Goal: Task Accomplishment & Management: Complete application form

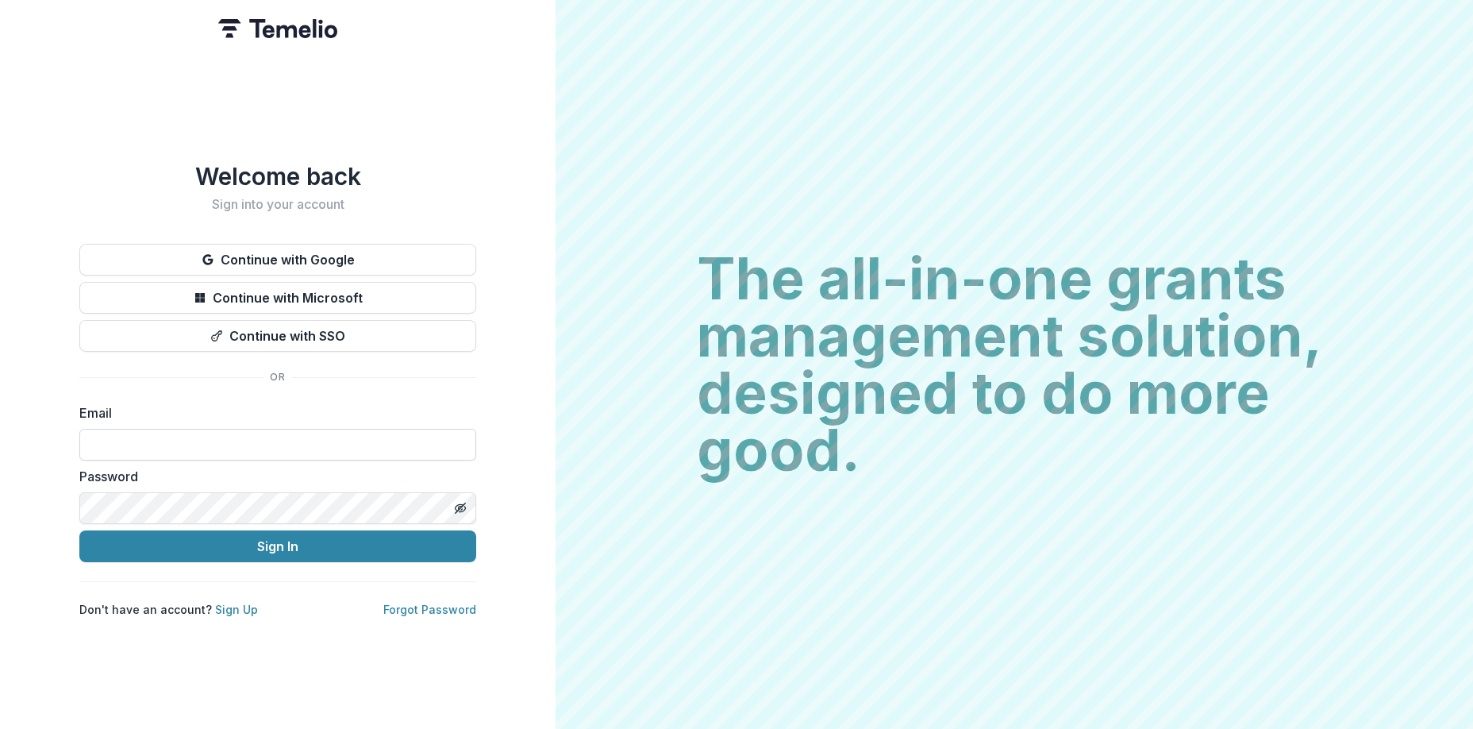
click at [347, 437] on input at bounding box center [277, 445] width 397 height 32
type input "**********"
click at [316, 544] on button "Sign In" at bounding box center [277, 546] width 397 height 32
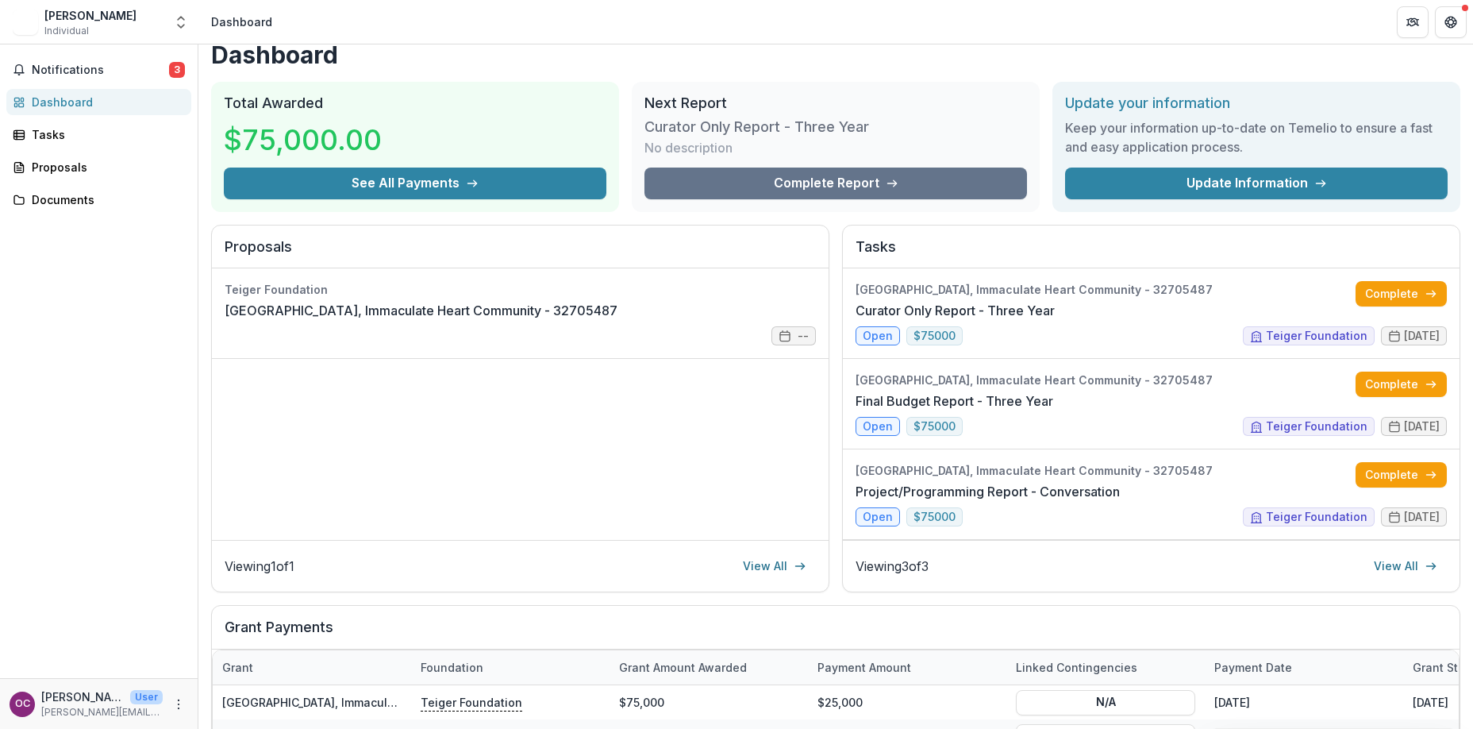
scroll to position [10, 0]
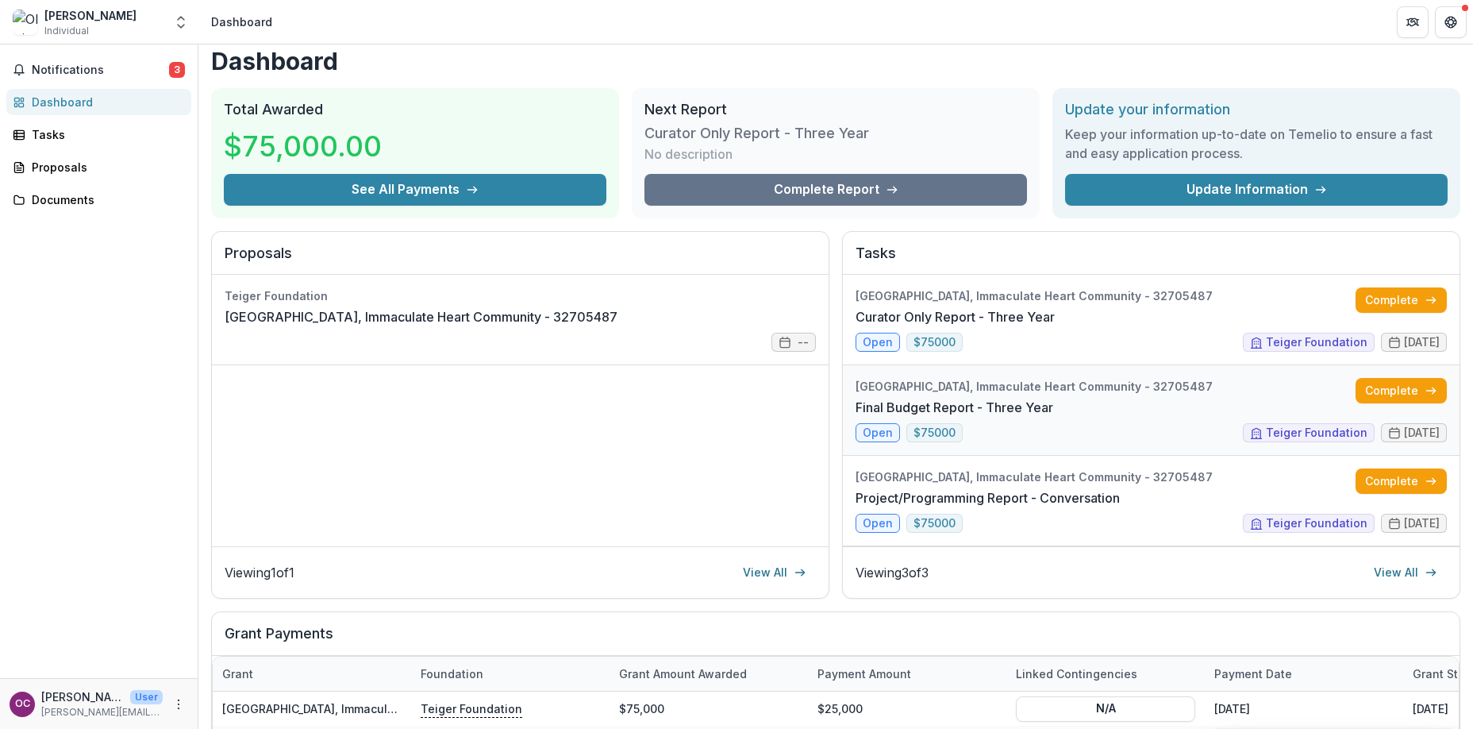
click at [1053, 400] on link "Final Budget Report - Three Year" at bounding box center [955, 407] width 198 height 19
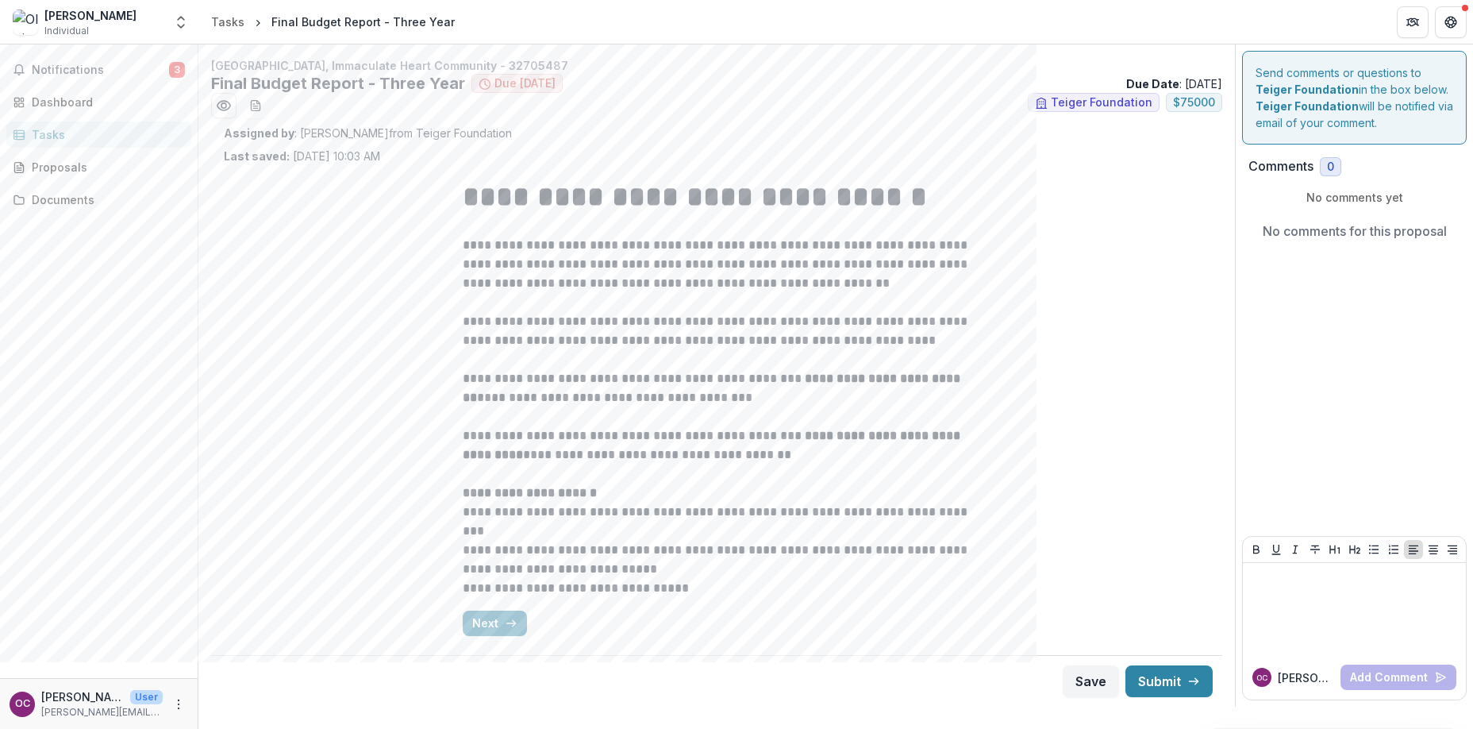
click at [700, 346] on p "**********" at bounding box center [717, 331] width 508 height 38
click at [494, 625] on button "Next" at bounding box center [495, 622] width 64 height 25
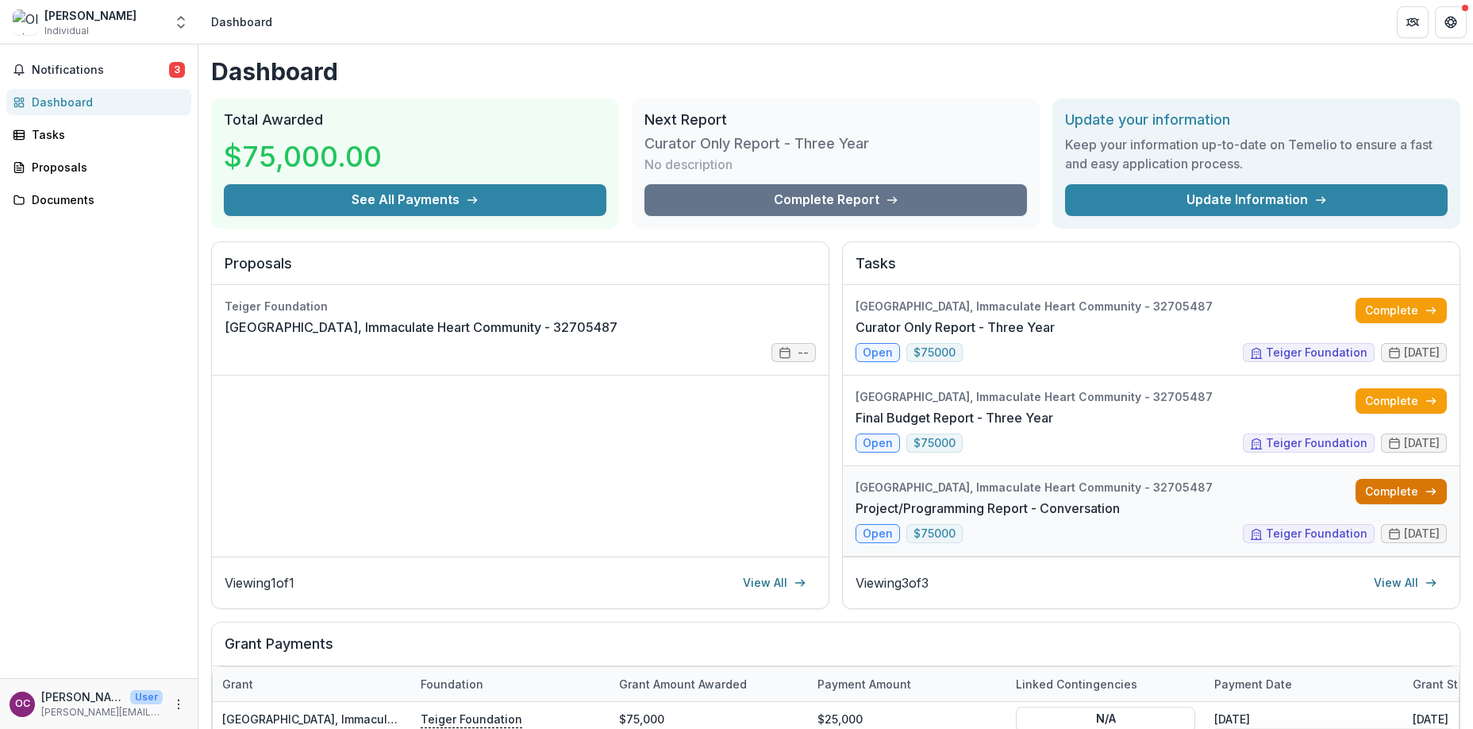
click at [1391, 493] on link "Complete" at bounding box center [1401, 491] width 91 height 25
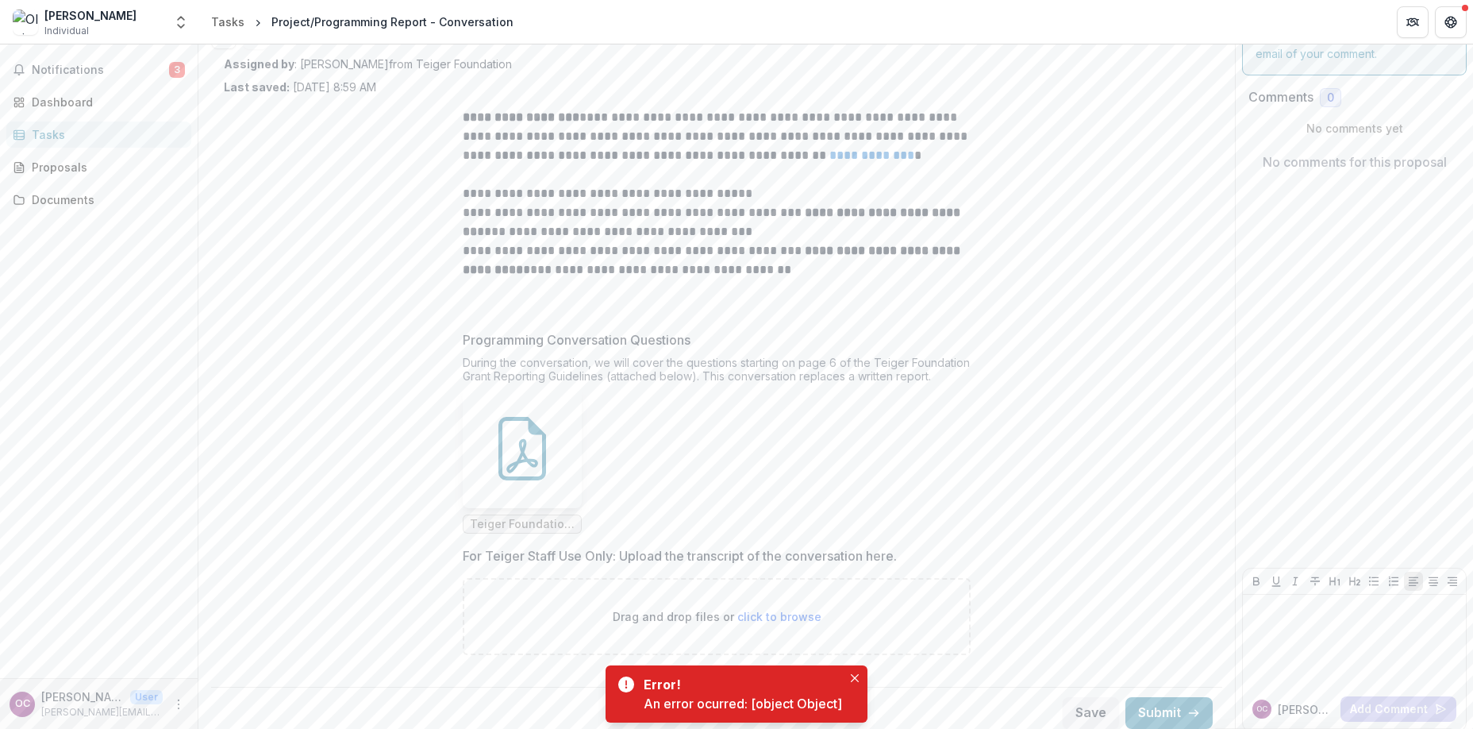
scroll to position [79, 0]
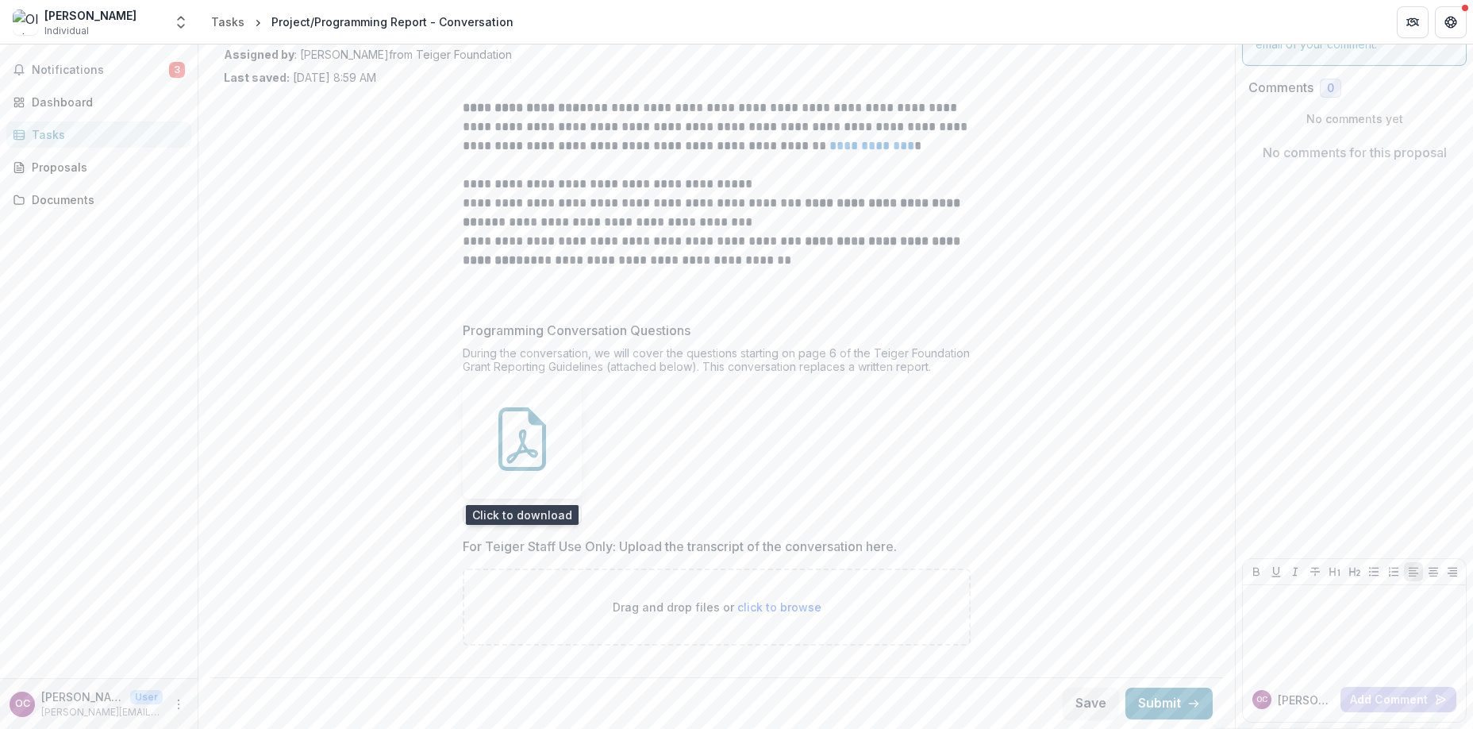
click at [510, 459] on icon at bounding box center [522, 446] width 32 height 34
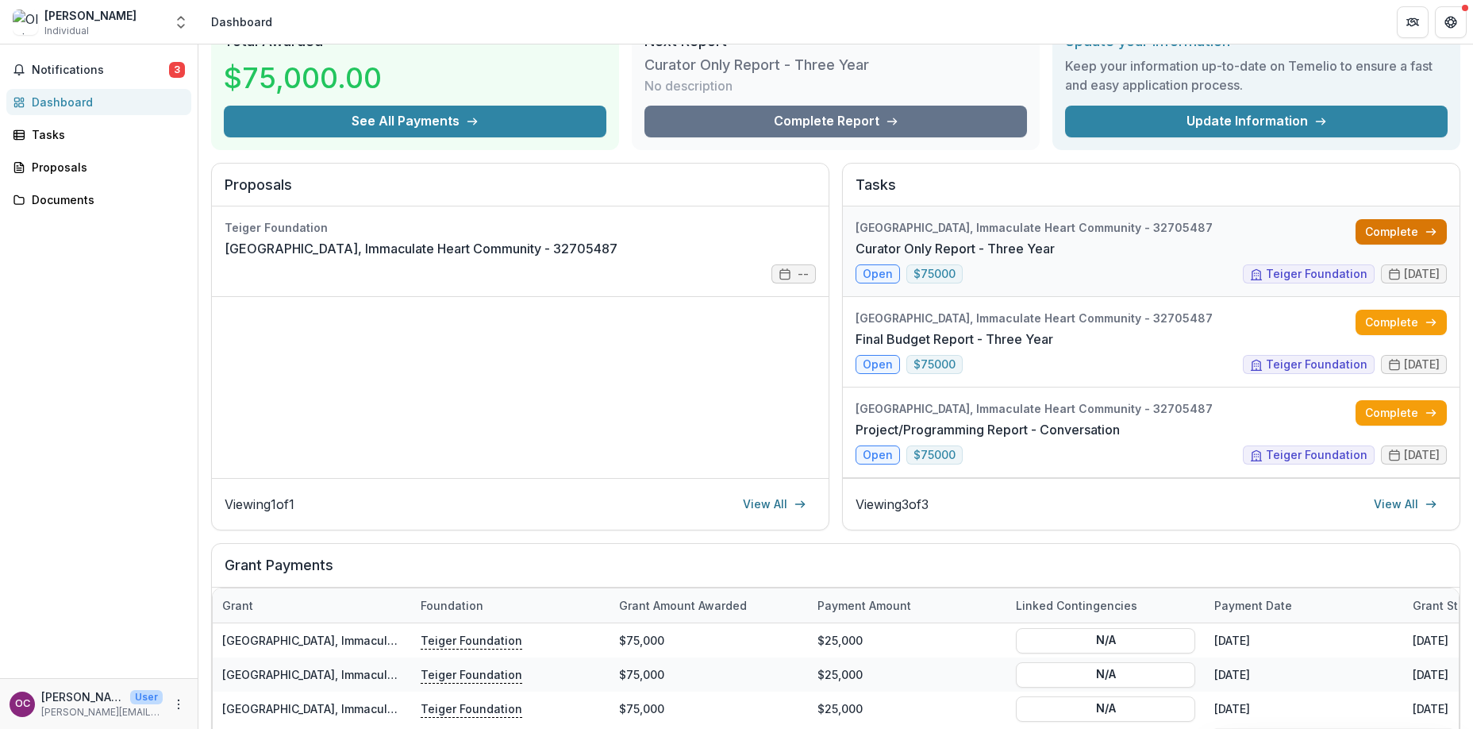
click at [1382, 229] on link "Complete" at bounding box center [1401, 231] width 91 height 25
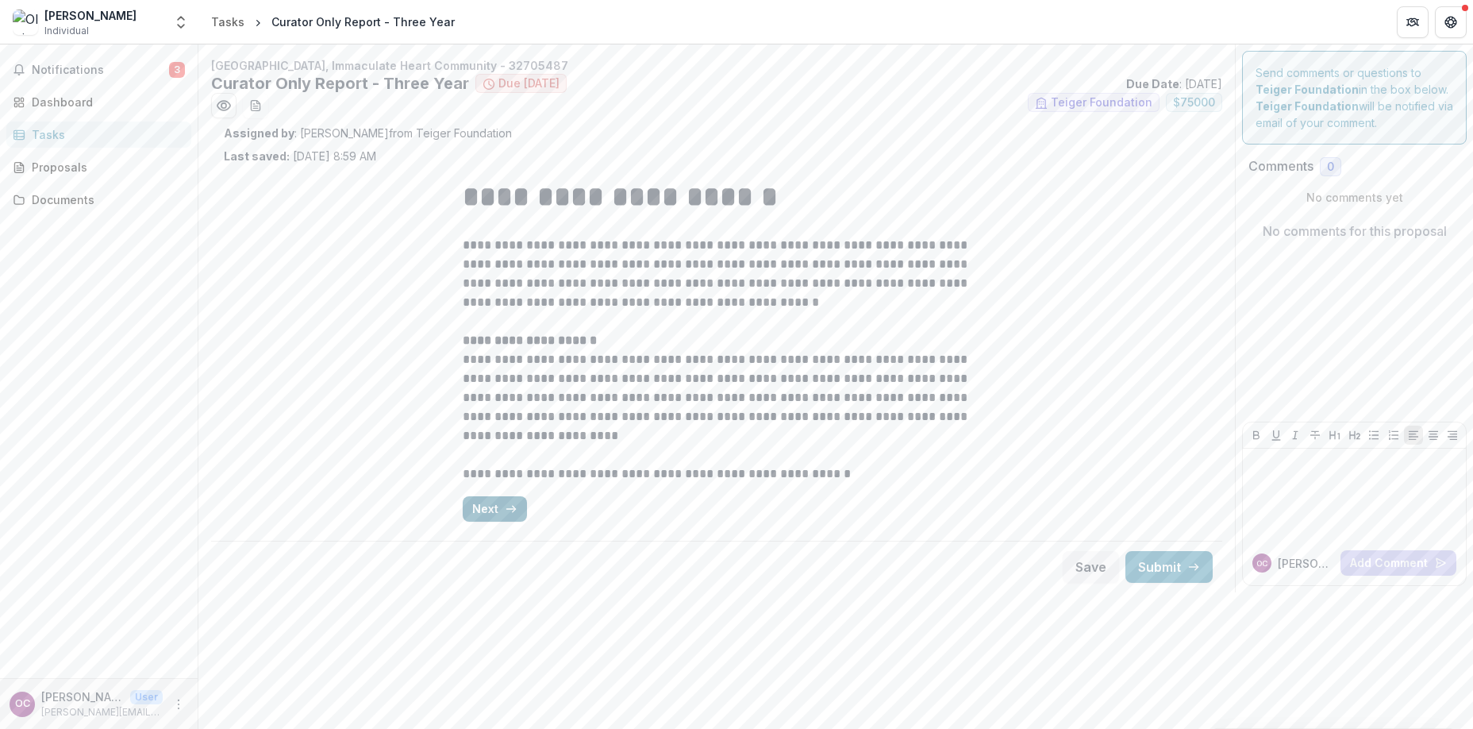
click at [498, 505] on button "Next" at bounding box center [495, 508] width 64 height 25
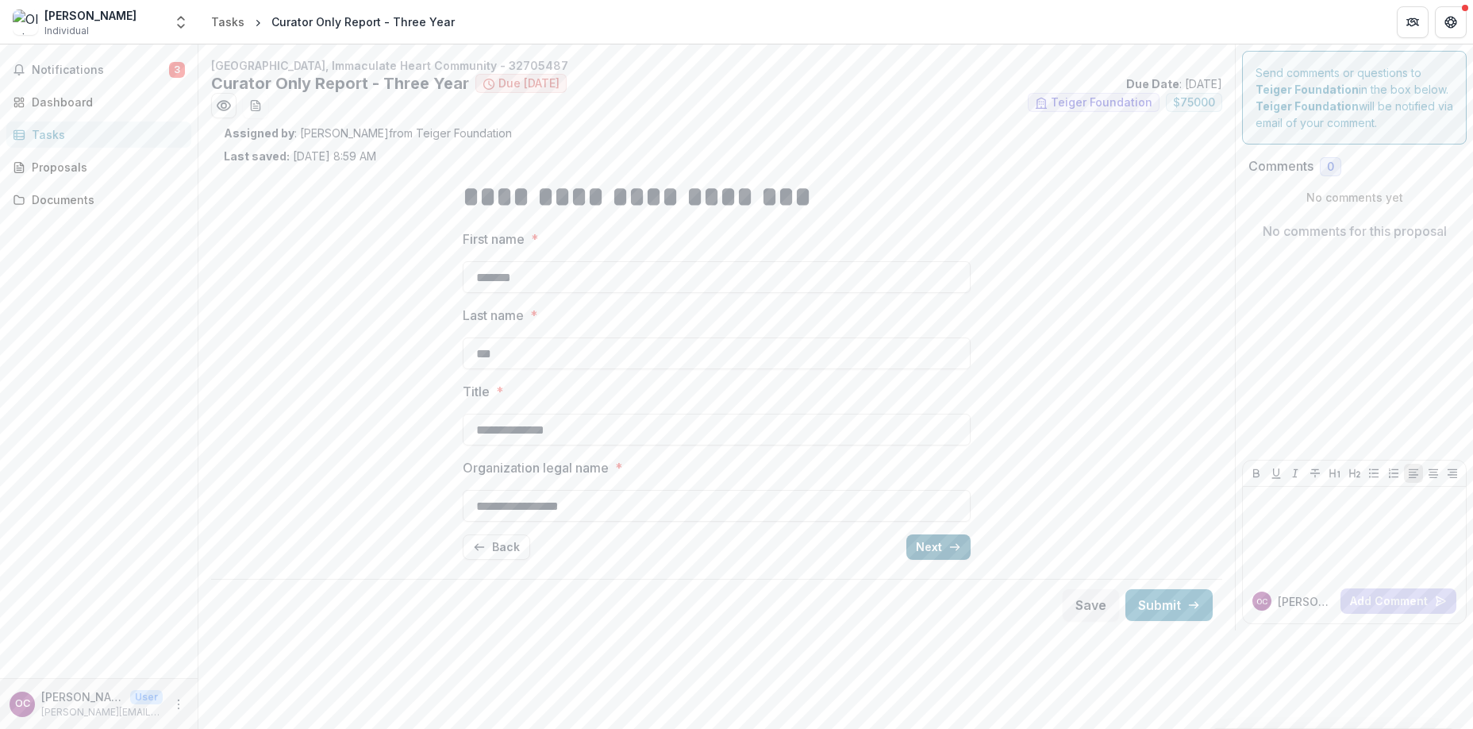
click at [932, 542] on button "Next" at bounding box center [938, 546] width 64 height 25
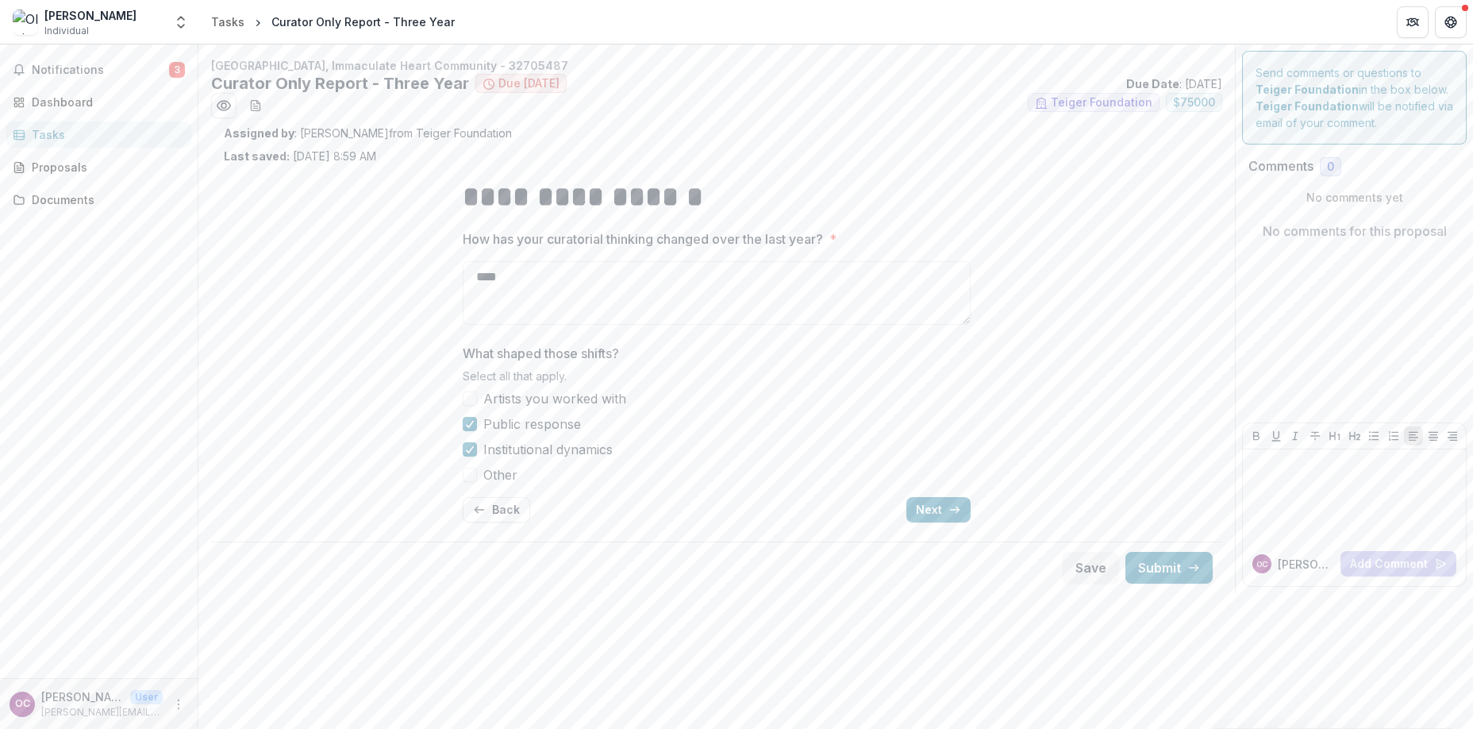
drag, startPoint x: 522, startPoint y: 272, endPoint x: 451, endPoint y: 272, distance: 71.4
click at [452, 272] on div "**********" at bounding box center [716, 349] width 533 height 371
click at [933, 506] on button "Next" at bounding box center [938, 509] width 64 height 25
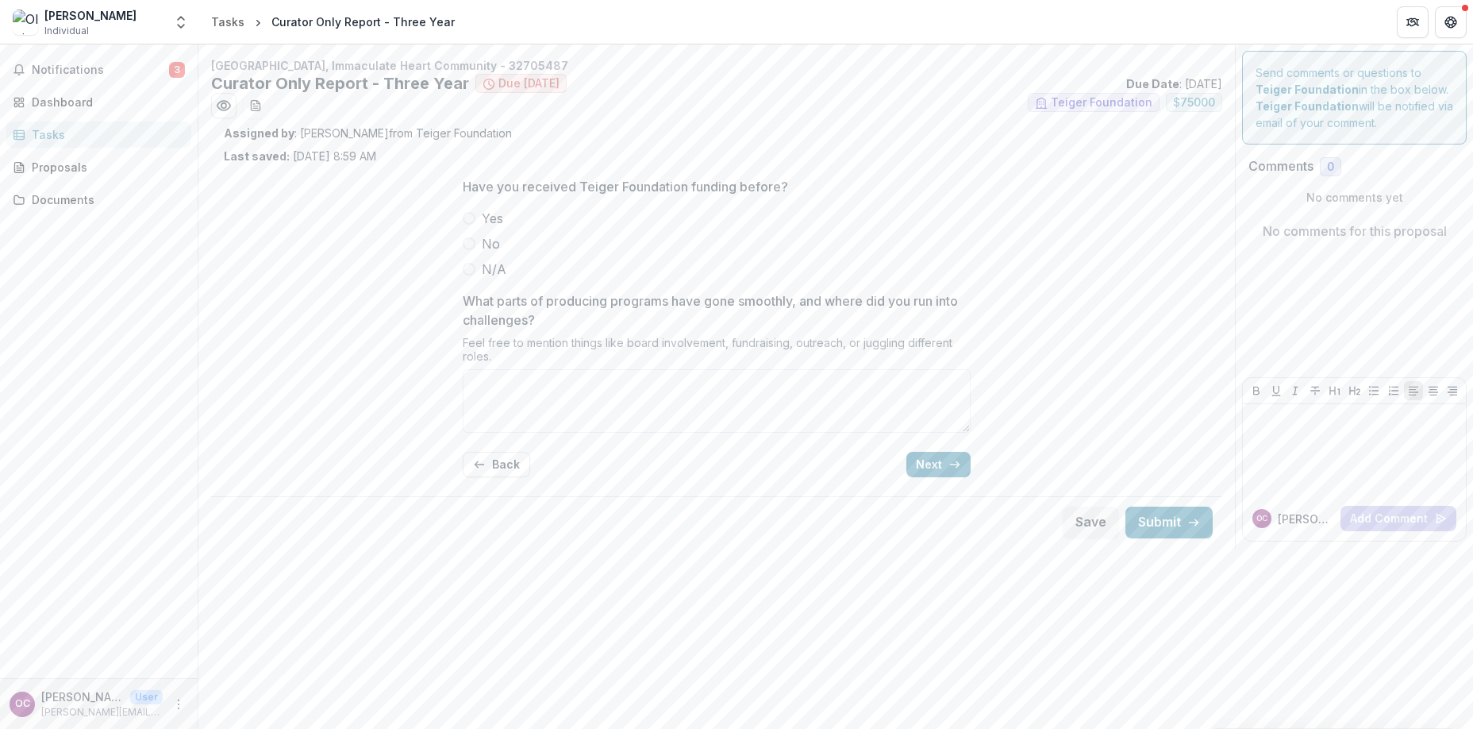
click at [467, 215] on span at bounding box center [469, 218] width 13 height 13
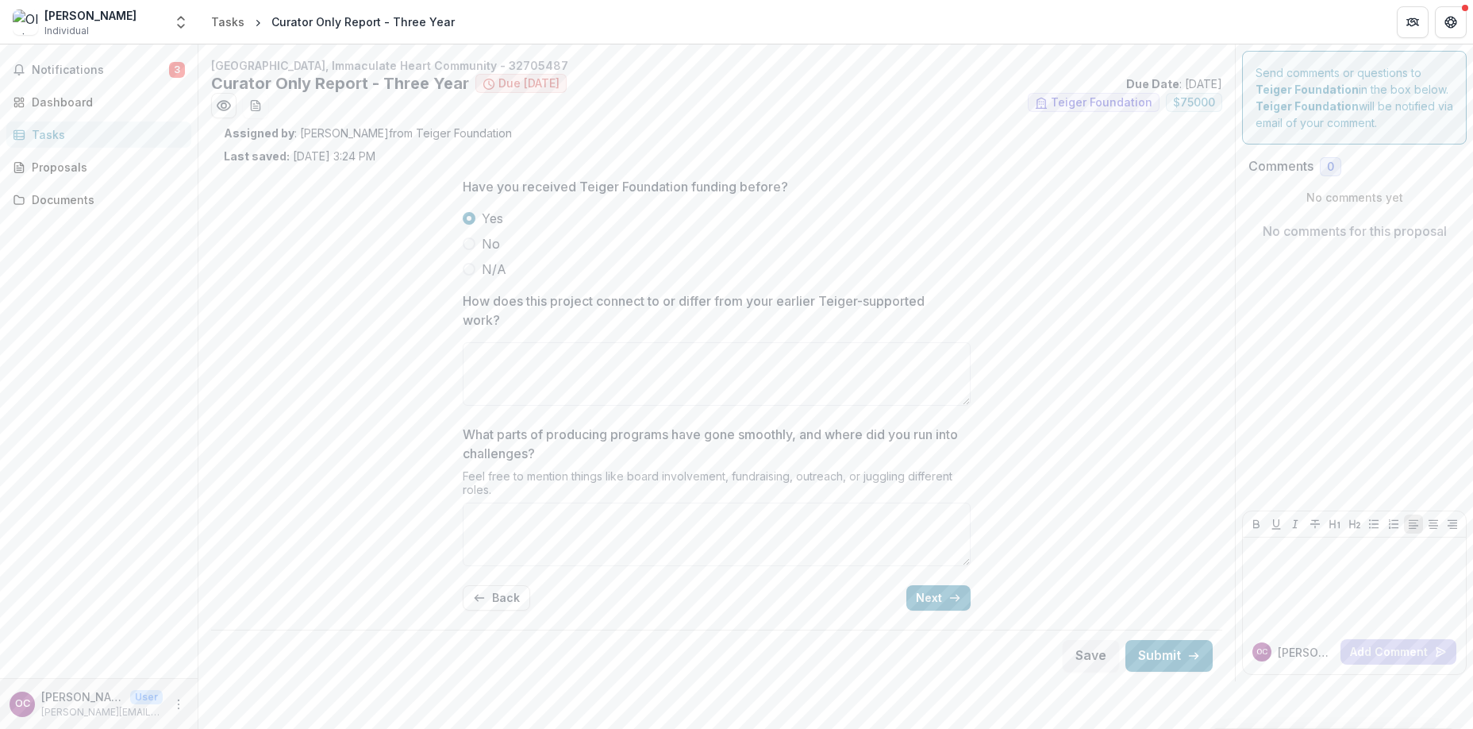
click at [467, 272] on span at bounding box center [469, 269] width 13 height 13
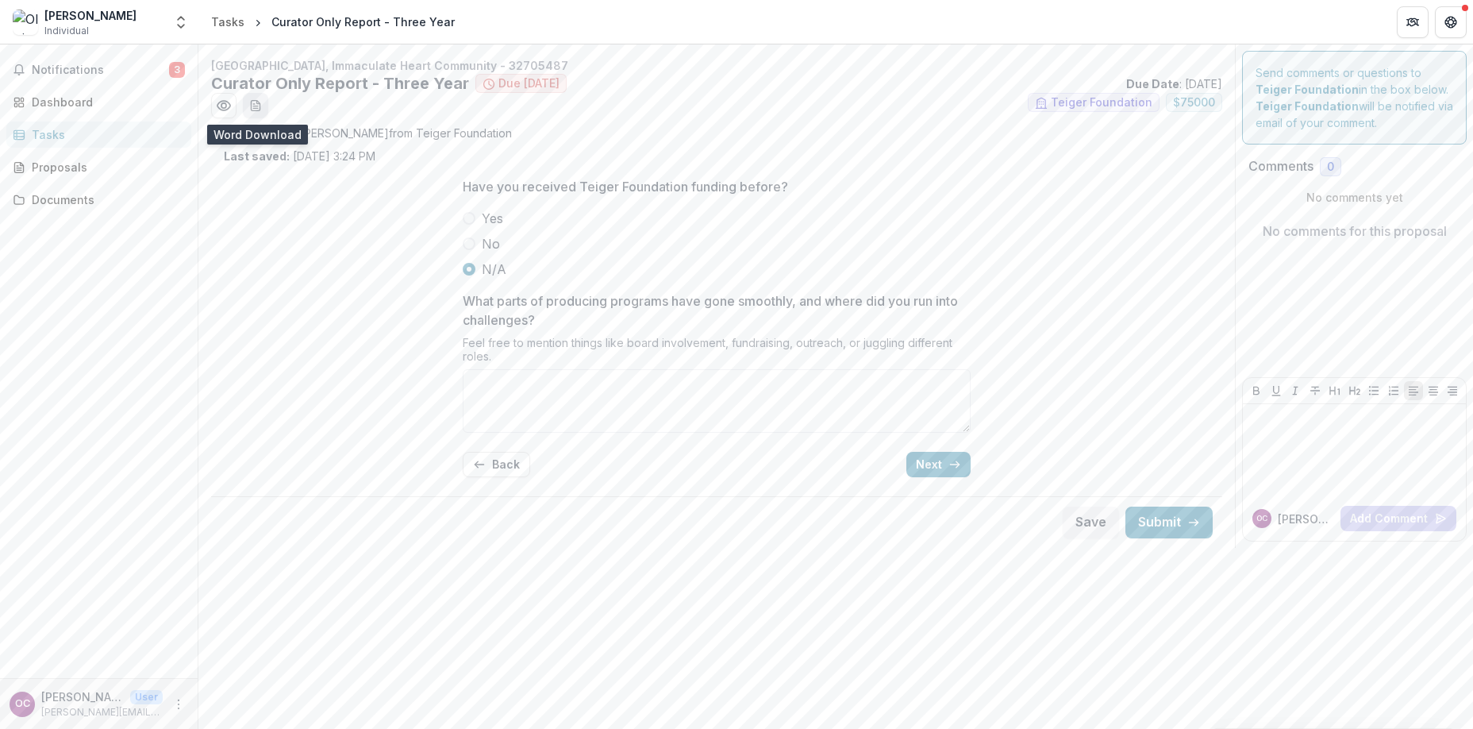
click at [249, 108] on icon "download-word-button" at bounding box center [255, 105] width 13 height 13
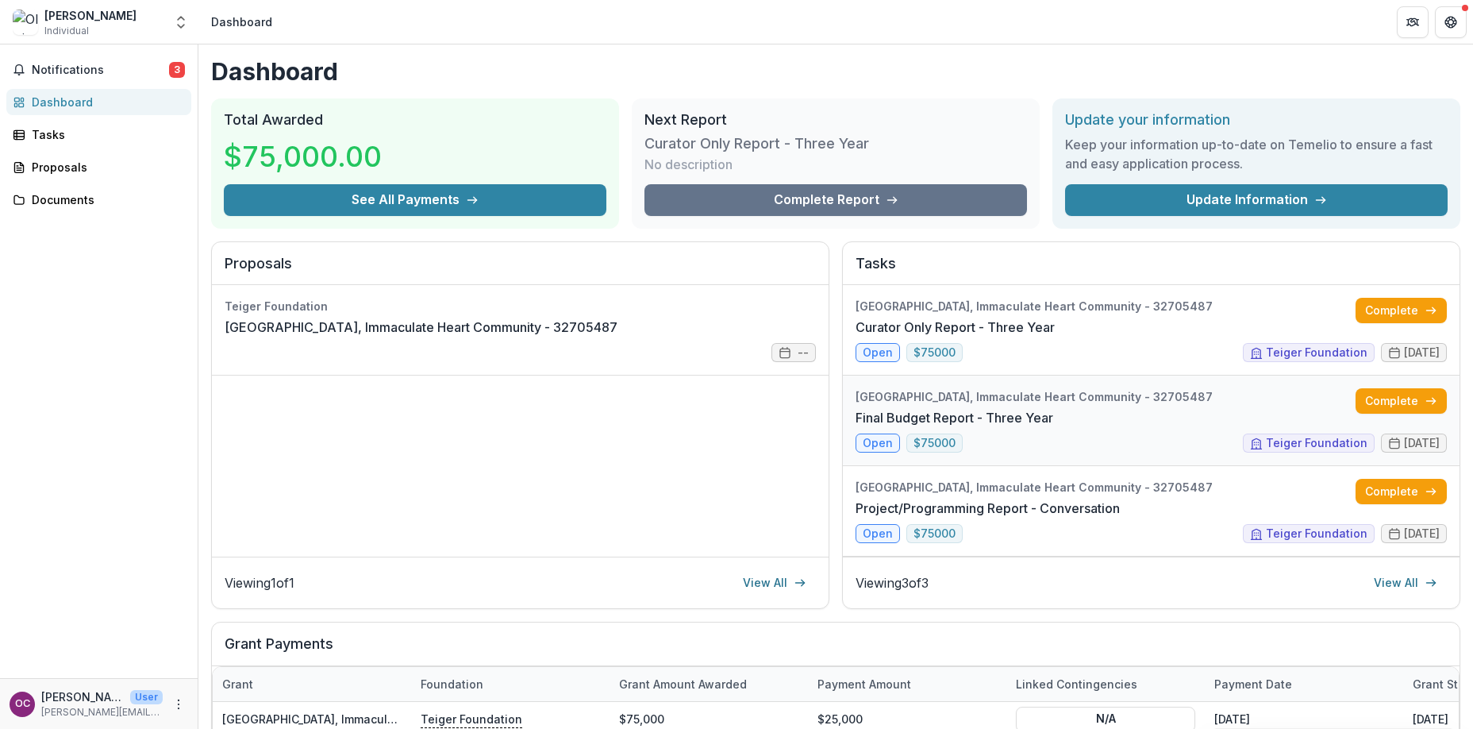
click at [1017, 427] on link "Final Budget Report - Three Year" at bounding box center [955, 417] width 198 height 19
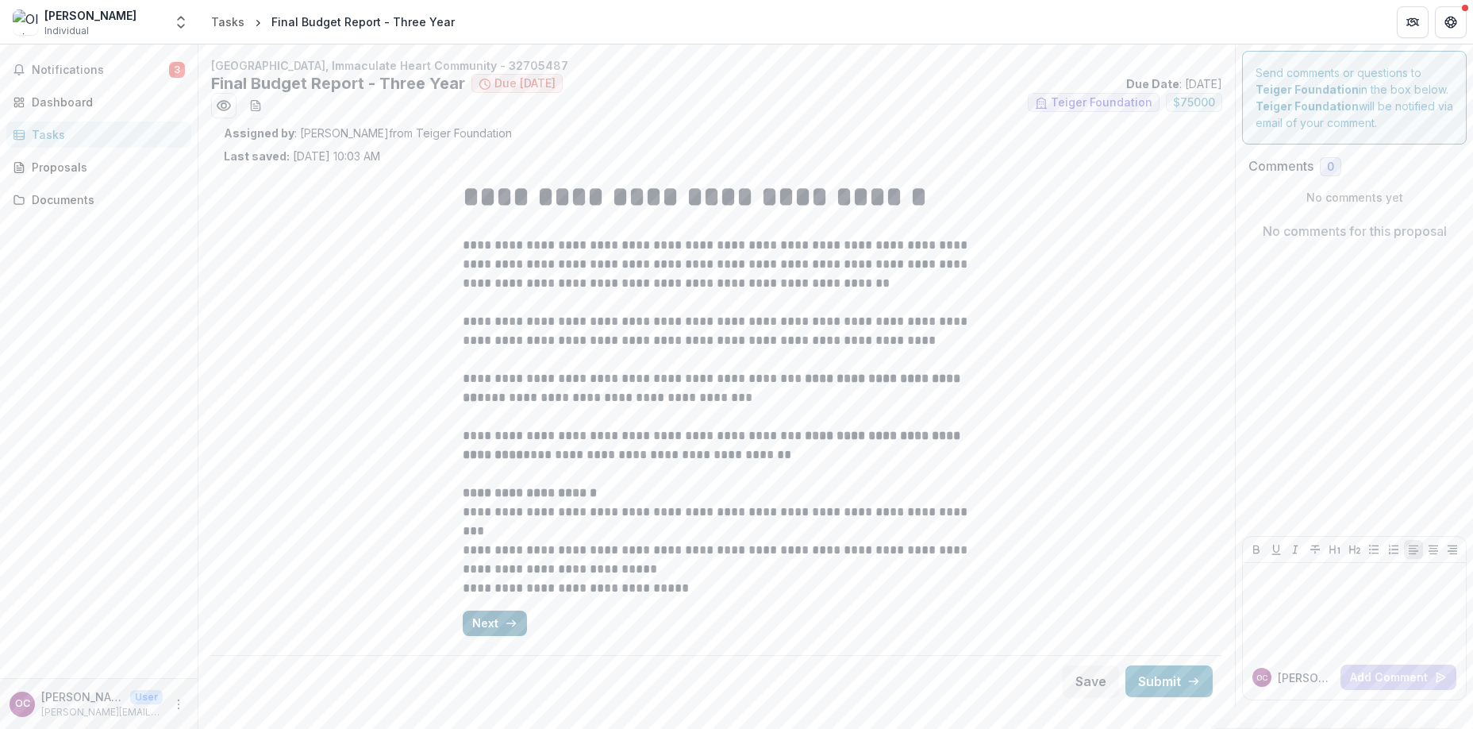
click at [469, 624] on button "Next" at bounding box center [495, 622] width 64 height 25
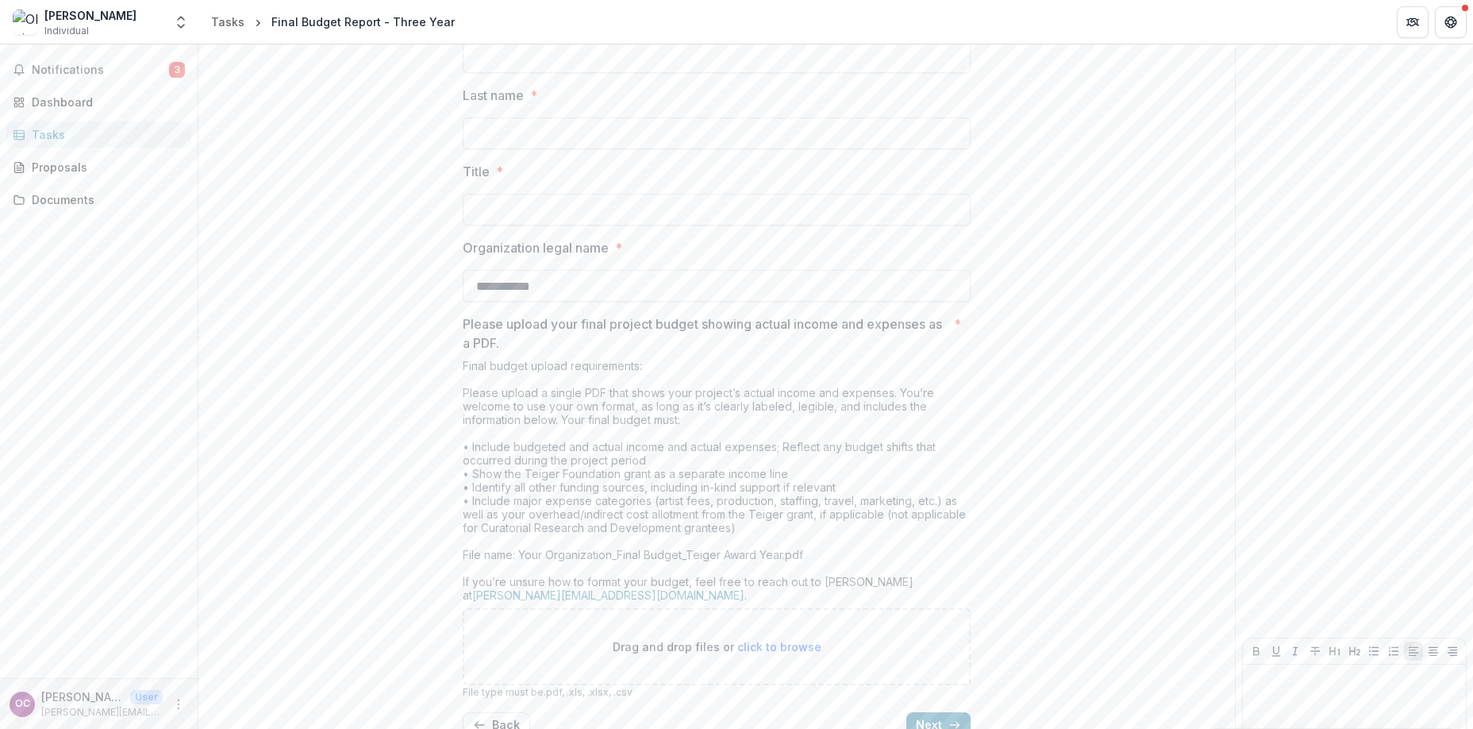
scroll to position [299, 0]
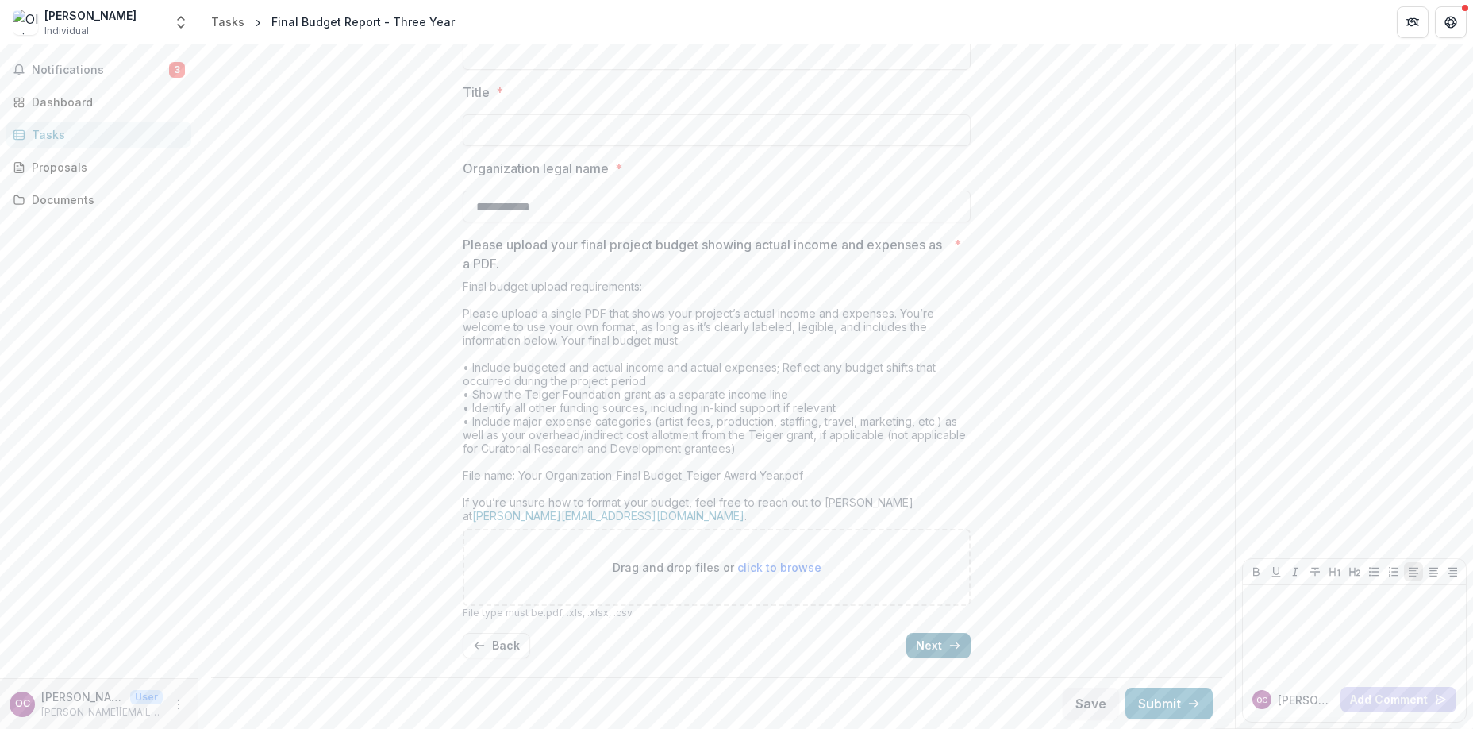
click at [944, 652] on button "Next" at bounding box center [938, 645] width 64 height 25
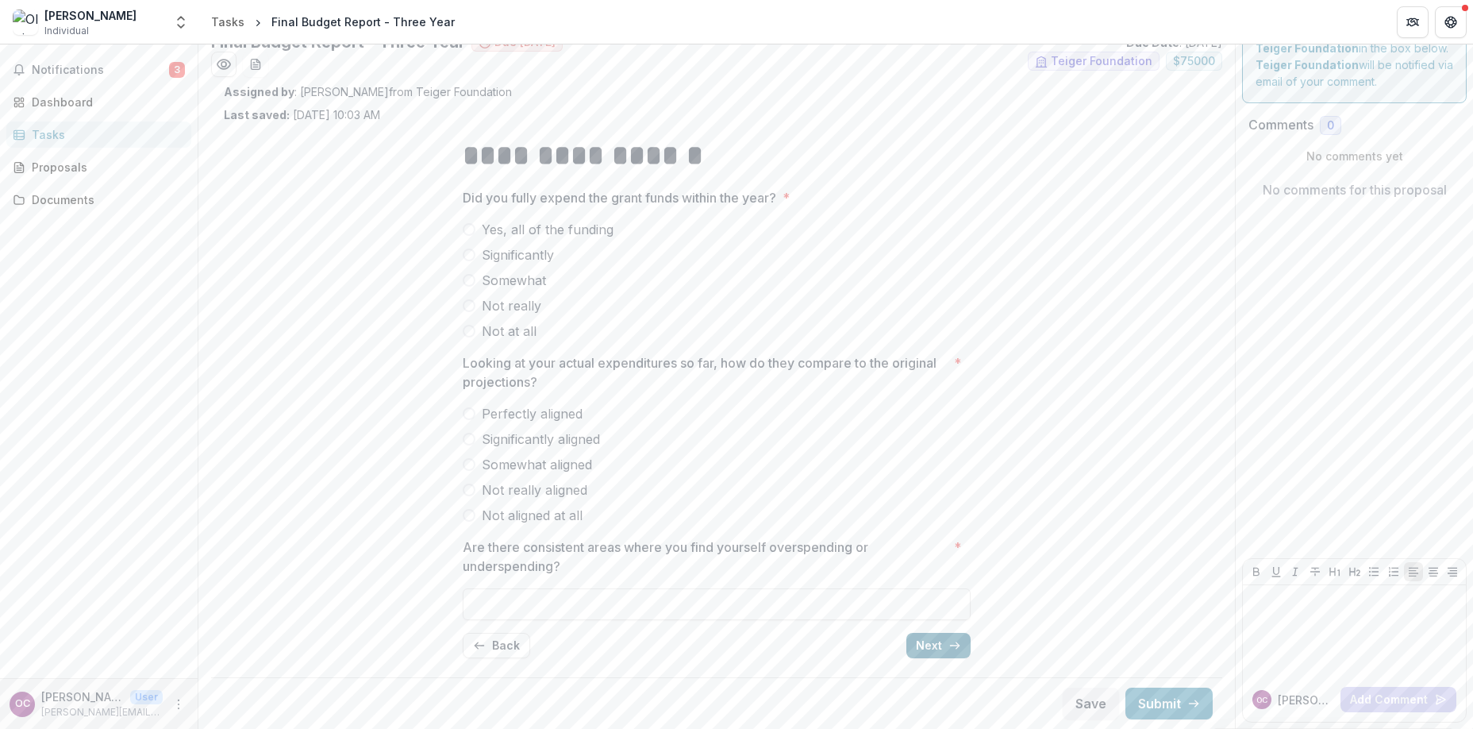
click at [943, 651] on button "Next" at bounding box center [938, 645] width 64 height 25
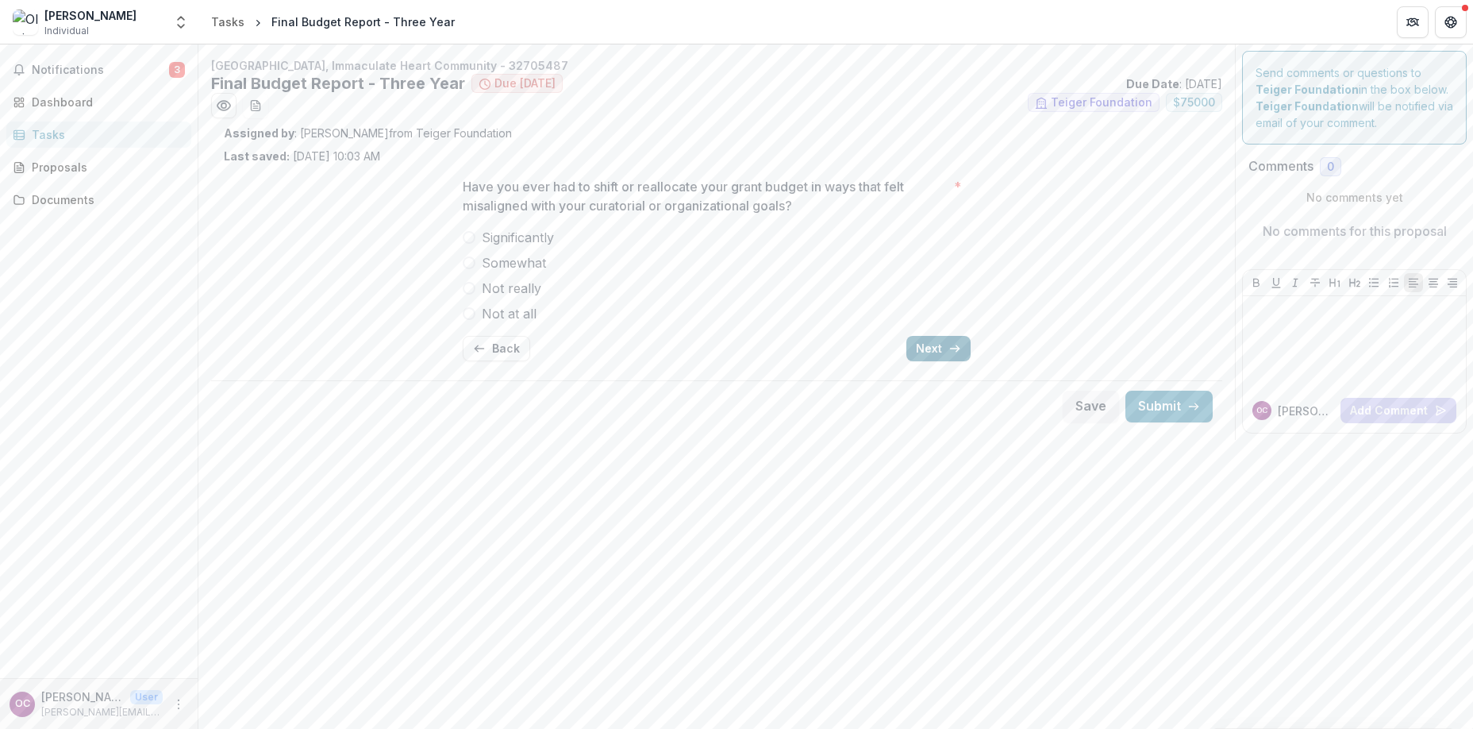
scroll to position [0, 0]
click at [460, 259] on div "Have you ever had to shift or reallocate your grant budget in ways that felt mi…" at bounding box center [716, 269] width 533 height 210
click at [479, 261] on label "Somewhat" at bounding box center [717, 262] width 508 height 19
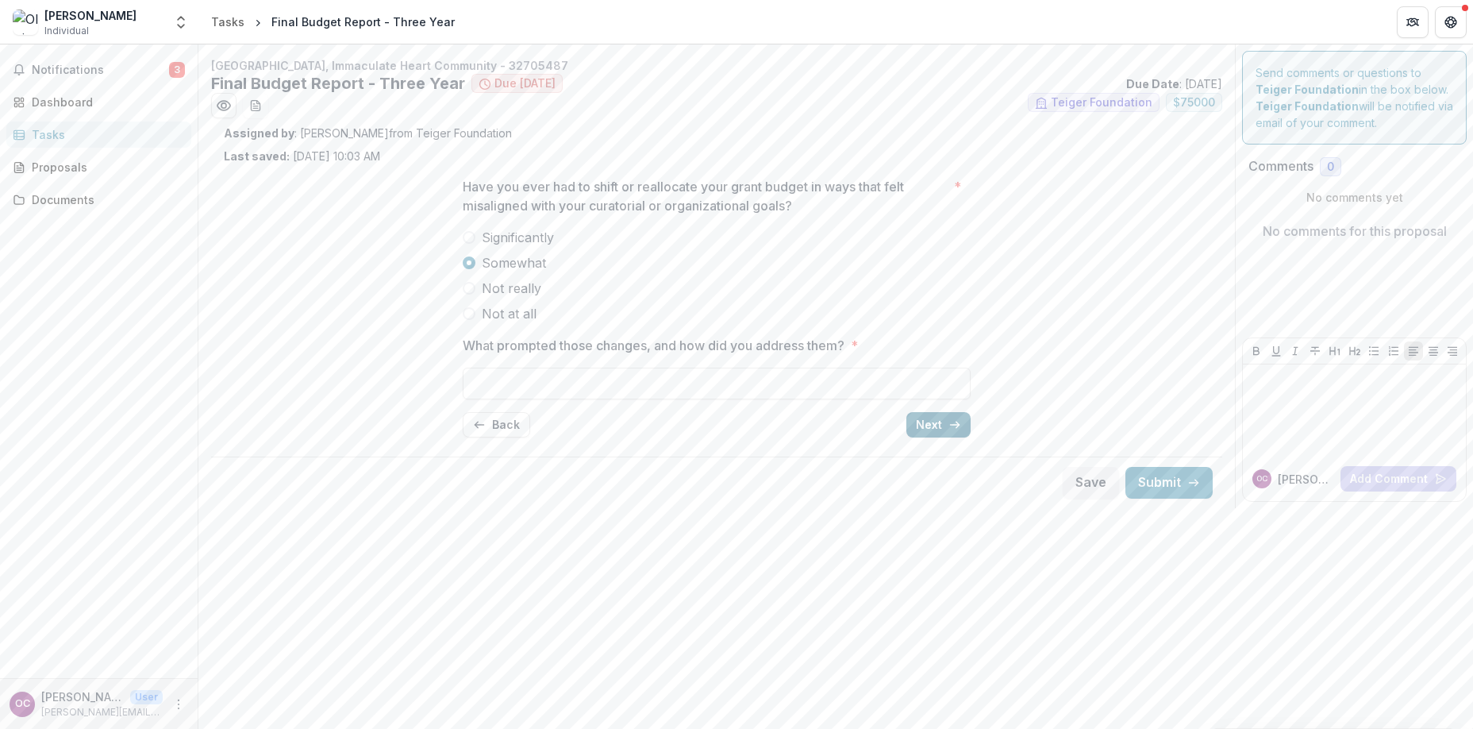
click at [943, 432] on button "Next" at bounding box center [938, 424] width 64 height 25
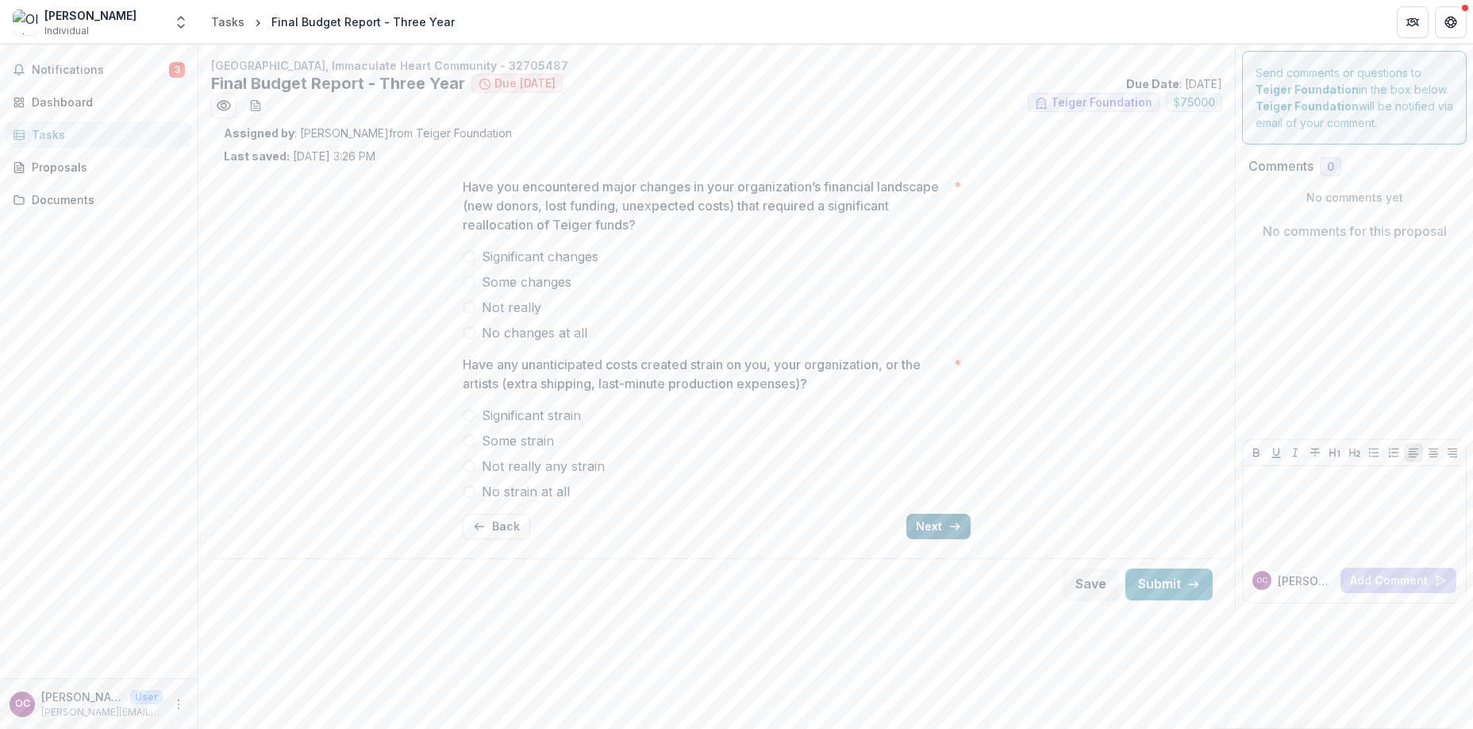
click at [934, 532] on button "Next" at bounding box center [938, 526] width 64 height 25
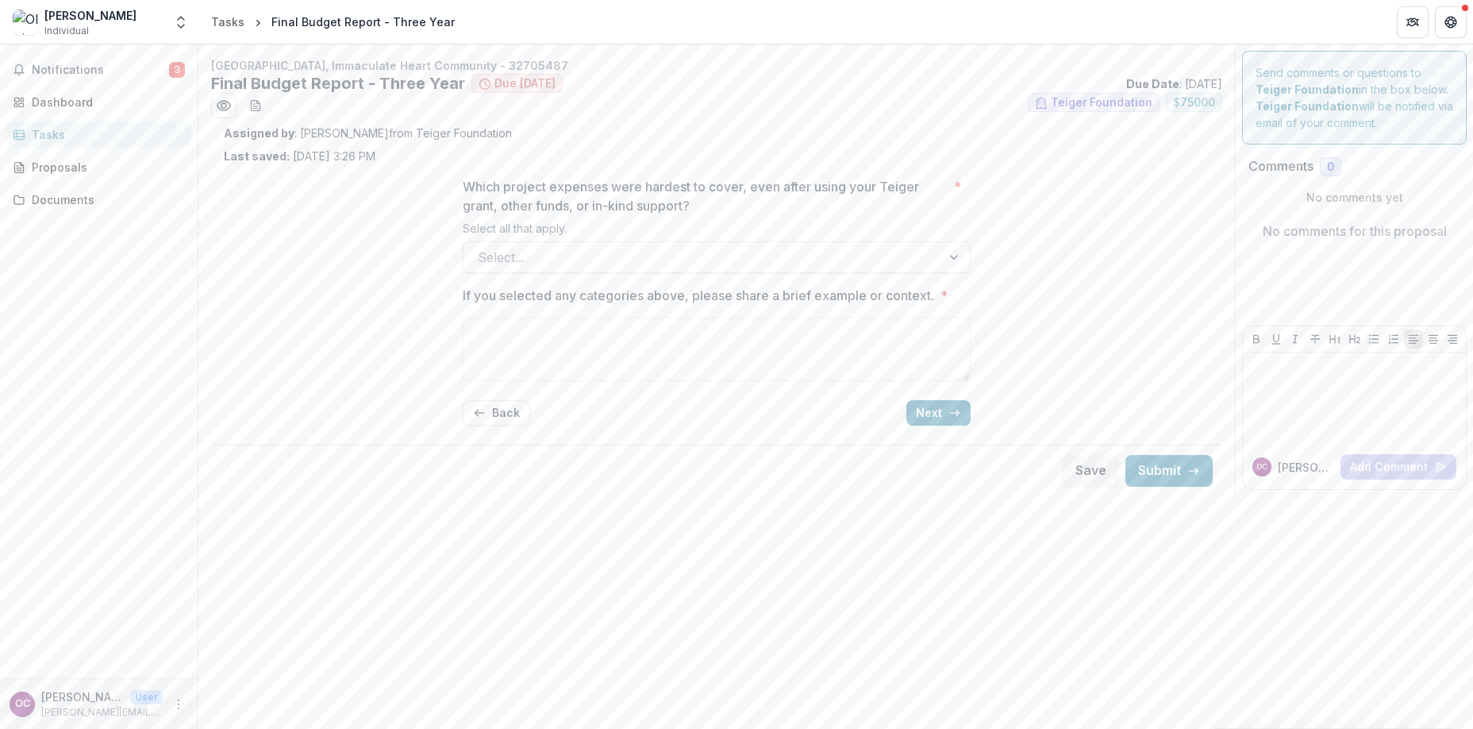
click at [691, 195] on p "Which project expenses were hardest to cover, even after using your Teiger gran…" at bounding box center [705, 196] width 485 height 38
click at [482, 248] on input "Which project expenses were hardest to cover, even after using your Teiger gran…" at bounding box center [480, 257] width 4 height 19
click at [946, 421] on button "Next" at bounding box center [938, 412] width 64 height 25
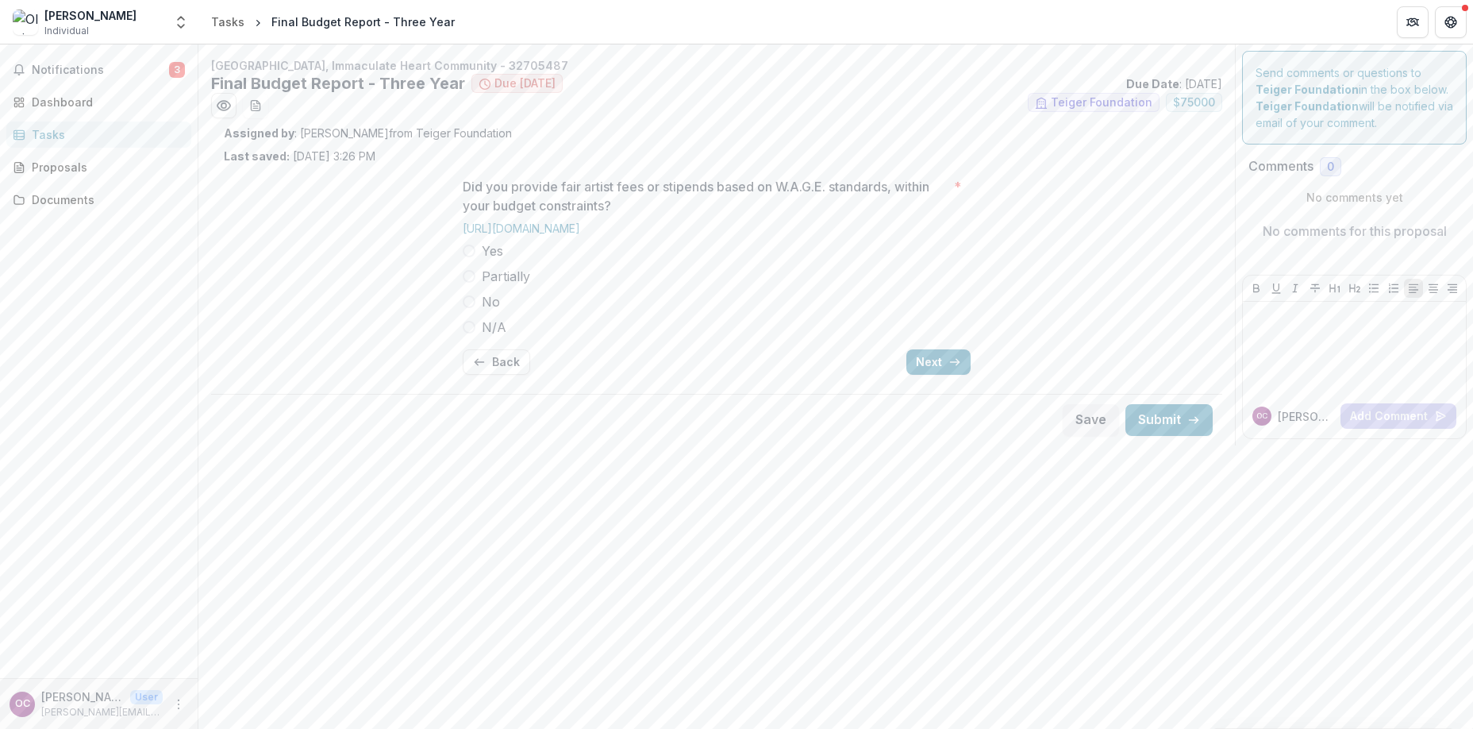
click at [475, 255] on label "Yes" at bounding box center [717, 250] width 508 height 19
click at [932, 363] on button "Next" at bounding box center [938, 361] width 64 height 25
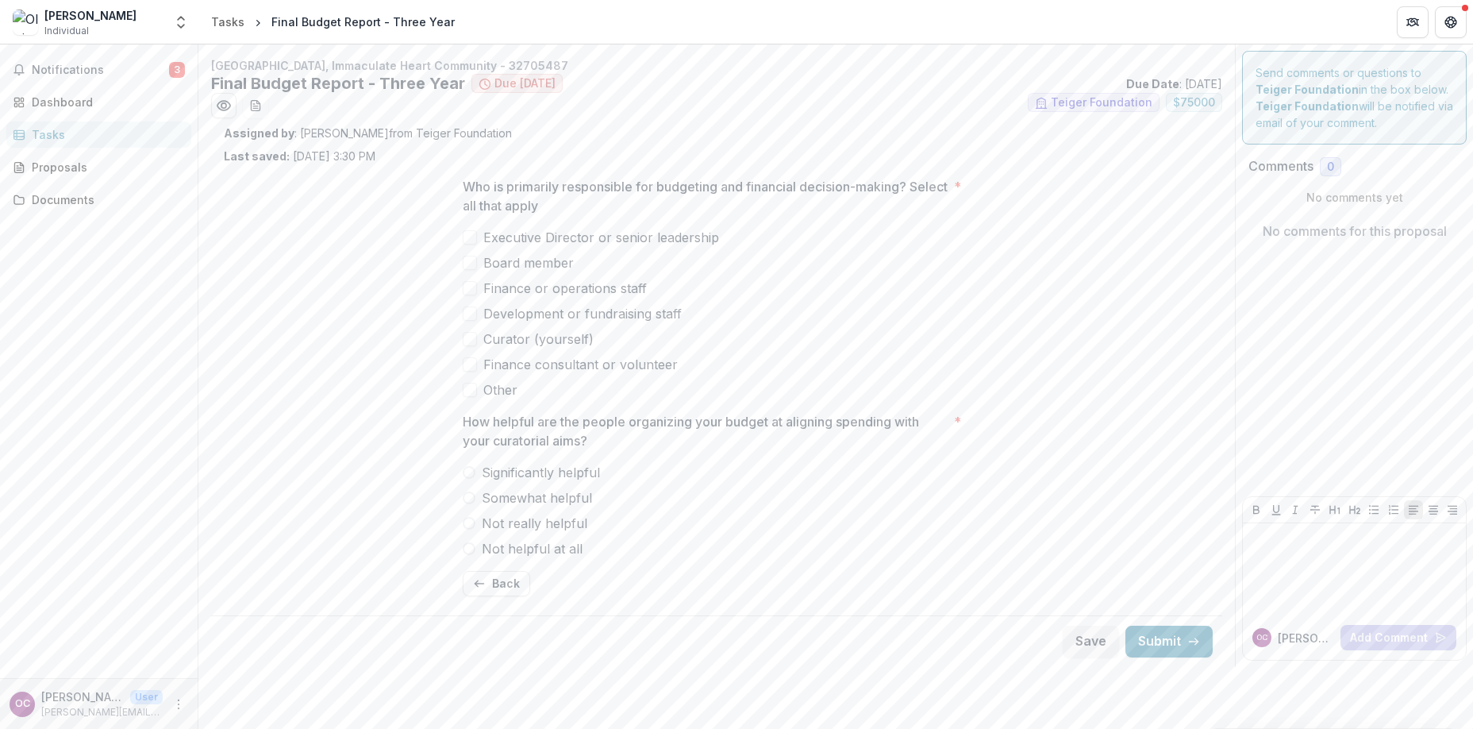
click at [475, 233] on span at bounding box center [470, 237] width 14 height 14
click at [471, 261] on span at bounding box center [470, 263] width 14 height 14
click at [470, 337] on span at bounding box center [470, 339] width 14 height 14
click at [475, 495] on span at bounding box center [469, 497] width 13 height 13
click at [498, 579] on button "Back" at bounding box center [496, 583] width 67 height 25
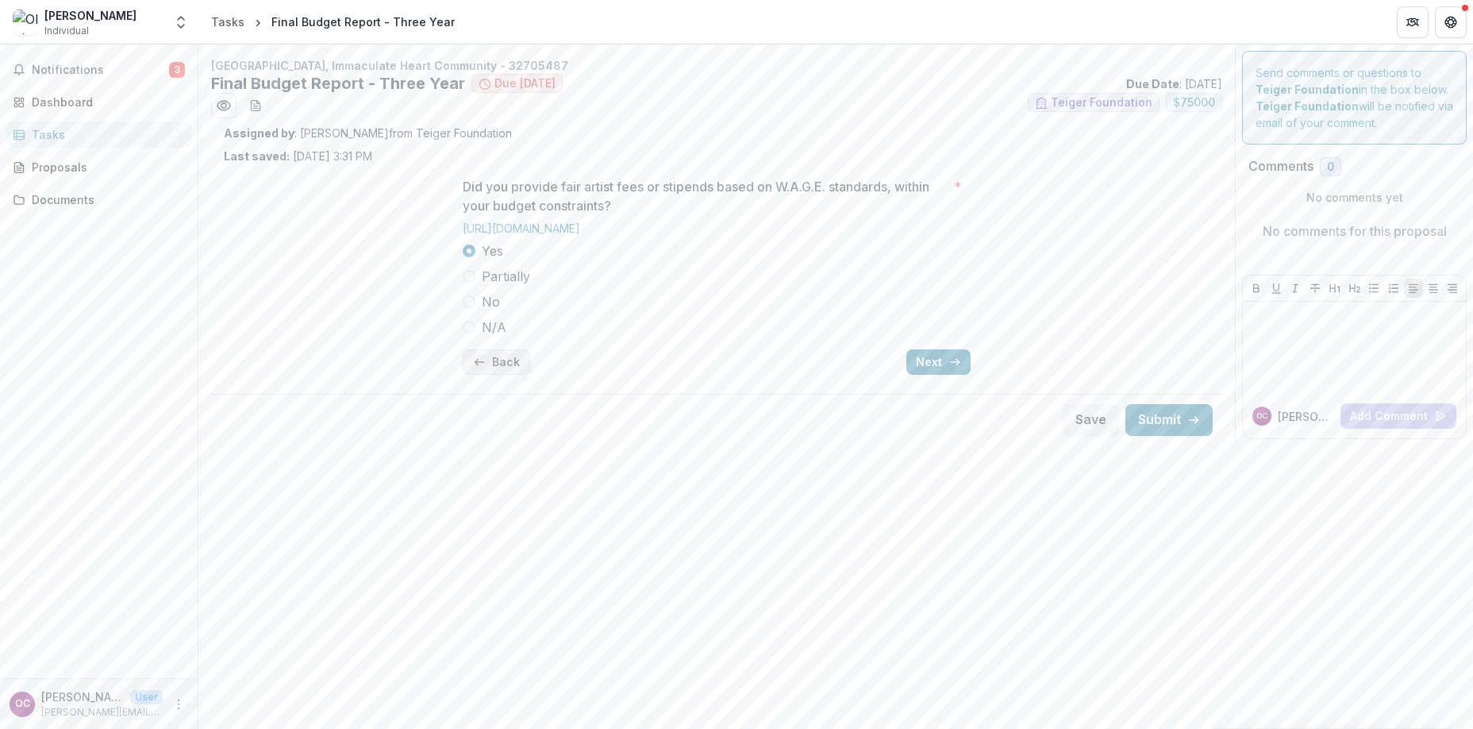
click at [495, 367] on button "Back" at bounding box center [496, 361] width 67 height 25
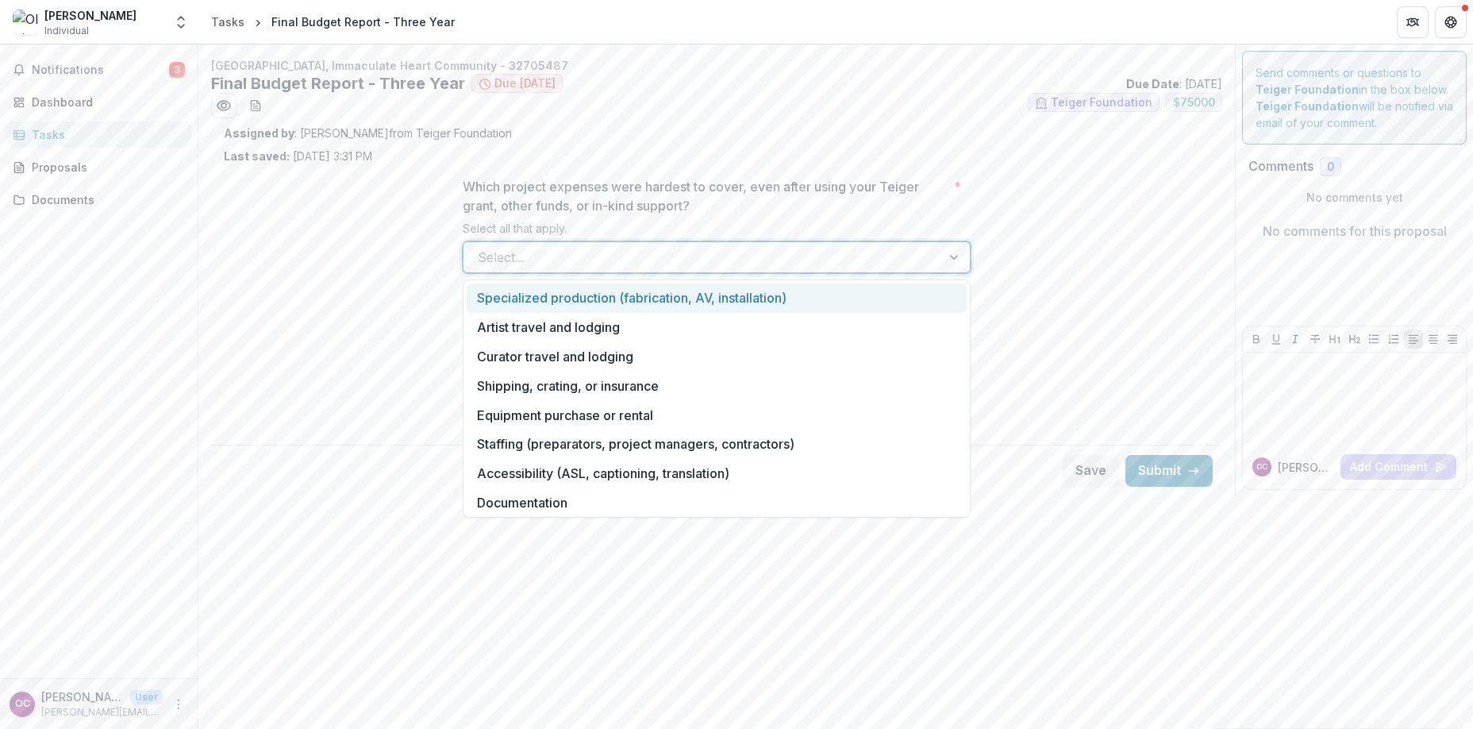
click at [542, 255] on div at bounding box center [702, 257] width 449 height 22
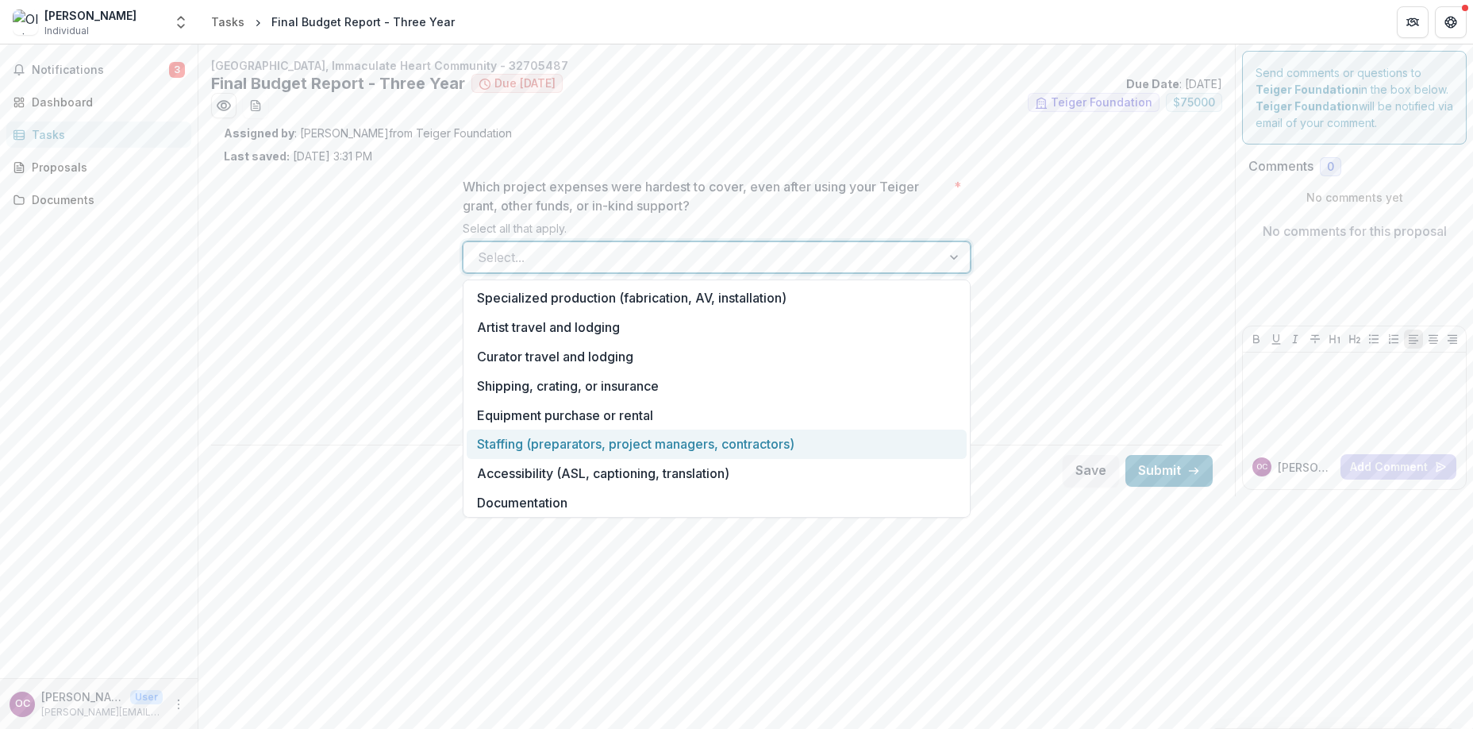
click at [639, 449] on div "Staffing (preparators, project managers, contractors)" at bounding box center [717, 443] width 500 height 29
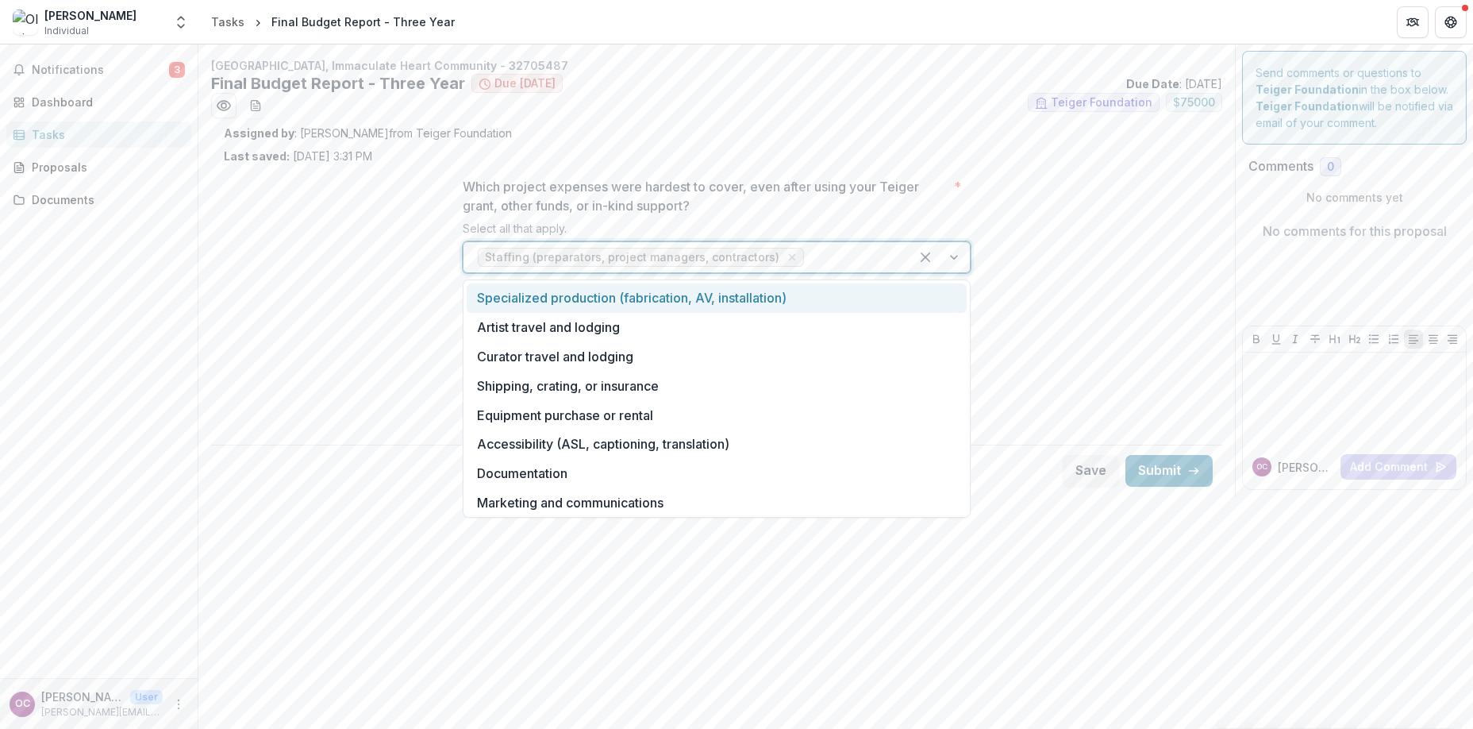
click at [954, 257] on div at bounding box center [940, 257] width 60 height 30
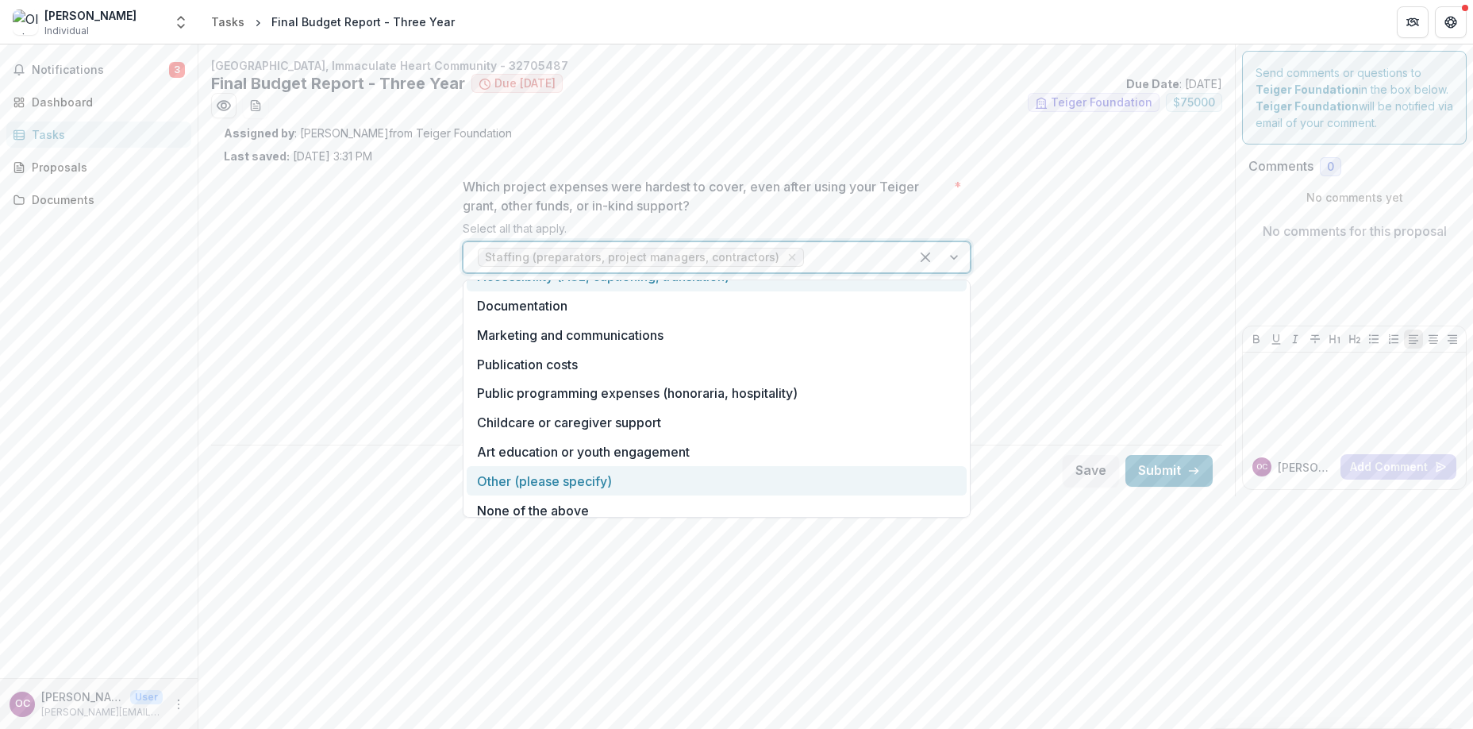
scroll to position [179, 0]
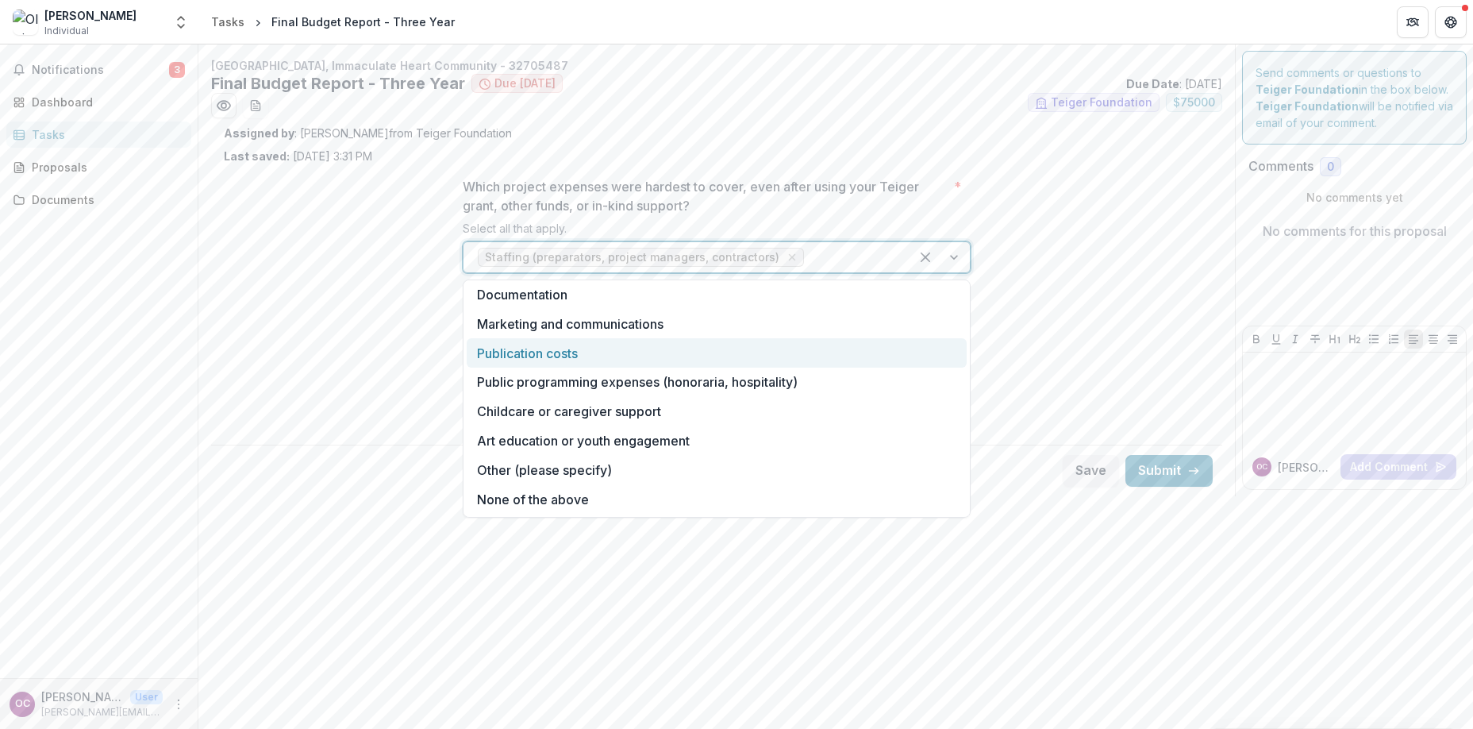
click at [547, 360] on div "Publication costs" at bounding box center [717, 352] width 500 height 29
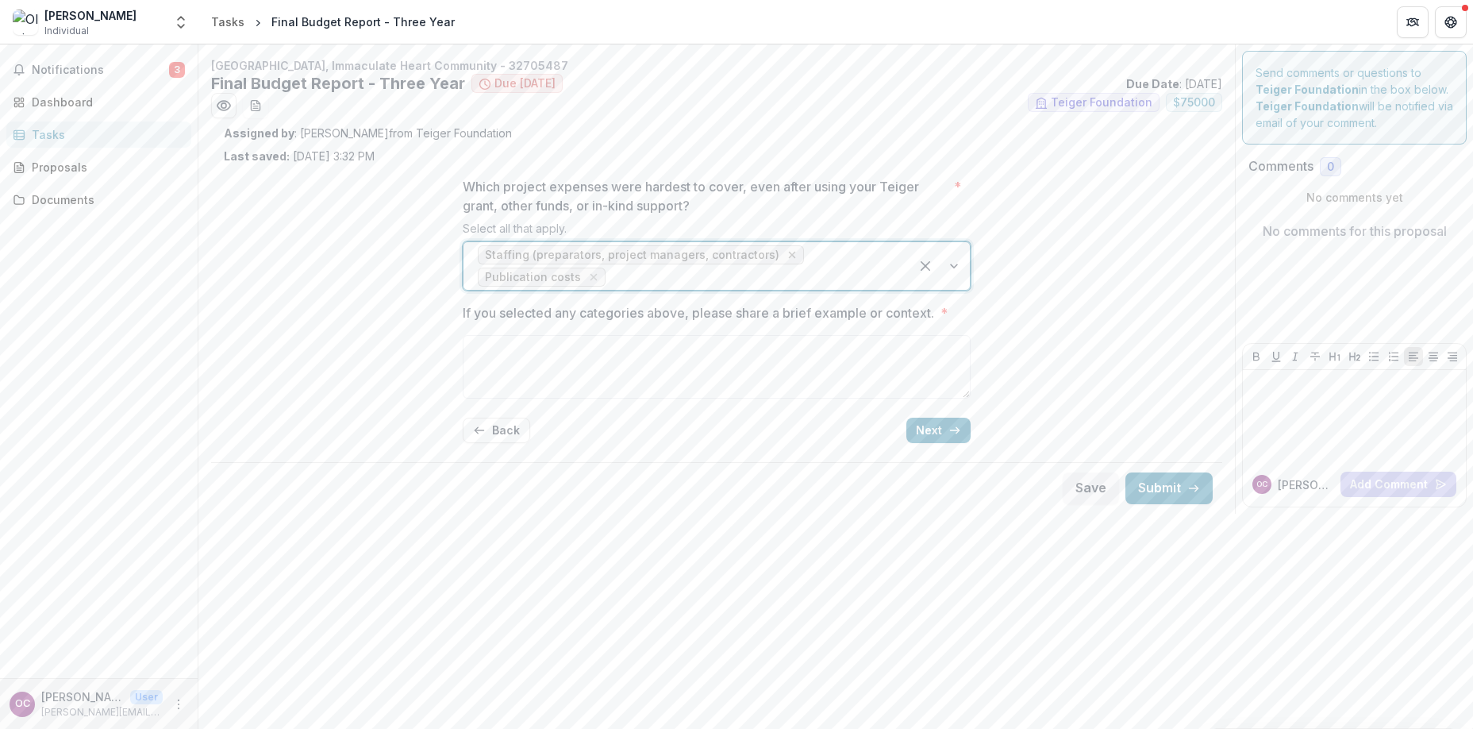
click at [786, 251] on icon "Remove Staffing (preparators, project managers, contractors)" at bounding box center [792, 254] width 13 height 13
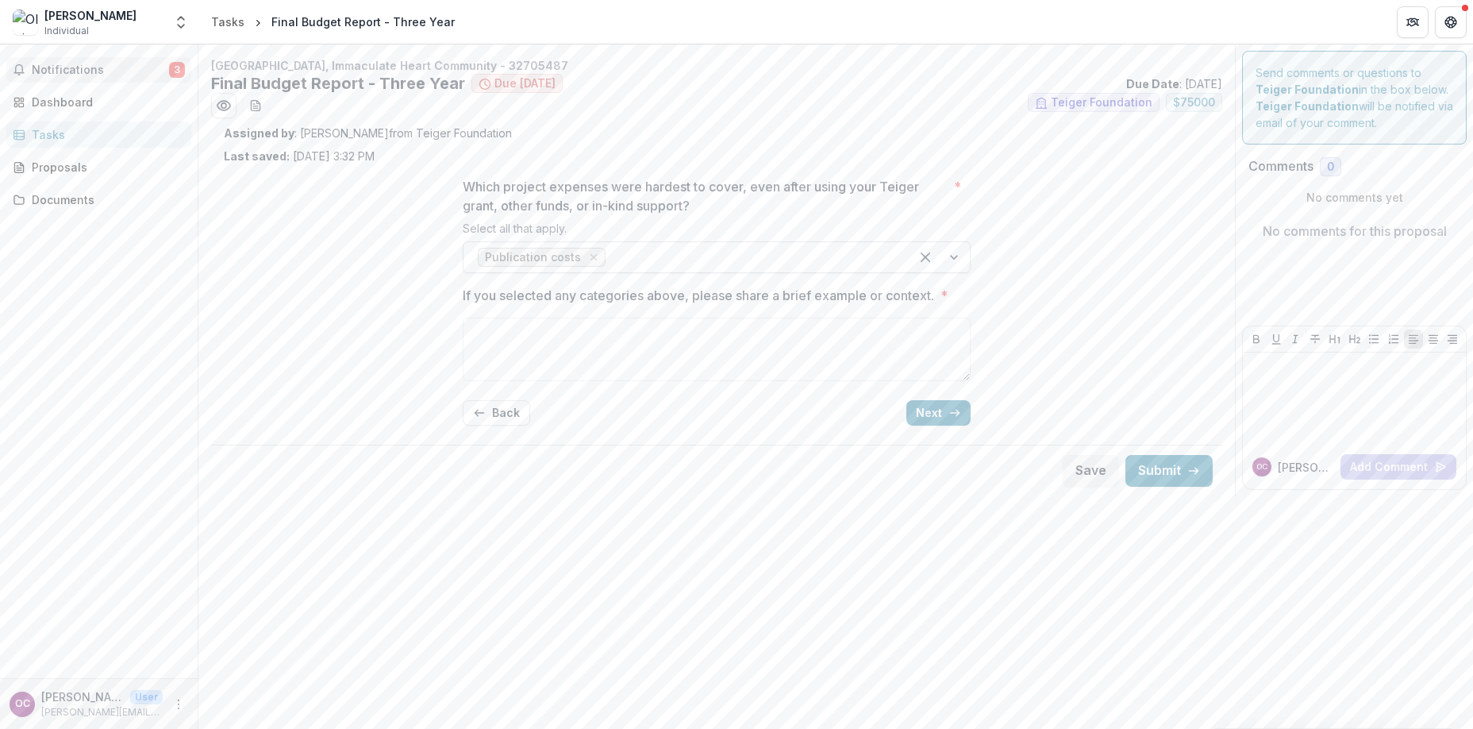
click at [64, 75] on span "Notifications" at bounding box center [100, 69] width 137 height 13
click at [806, 136] on p "Assigned by : [PERSON_NAME] from Teiger Foundation" at bounding box center [717, 133] width 986 height 17
click at [841, 131] on p "Assigned by : [PERSON_NAME] from Teiger Foundation" at bounding box center [717, 133] width 986 height 17
click at [487, 415] on button "Back" at bounding box center [496, 412] width 67 height 25
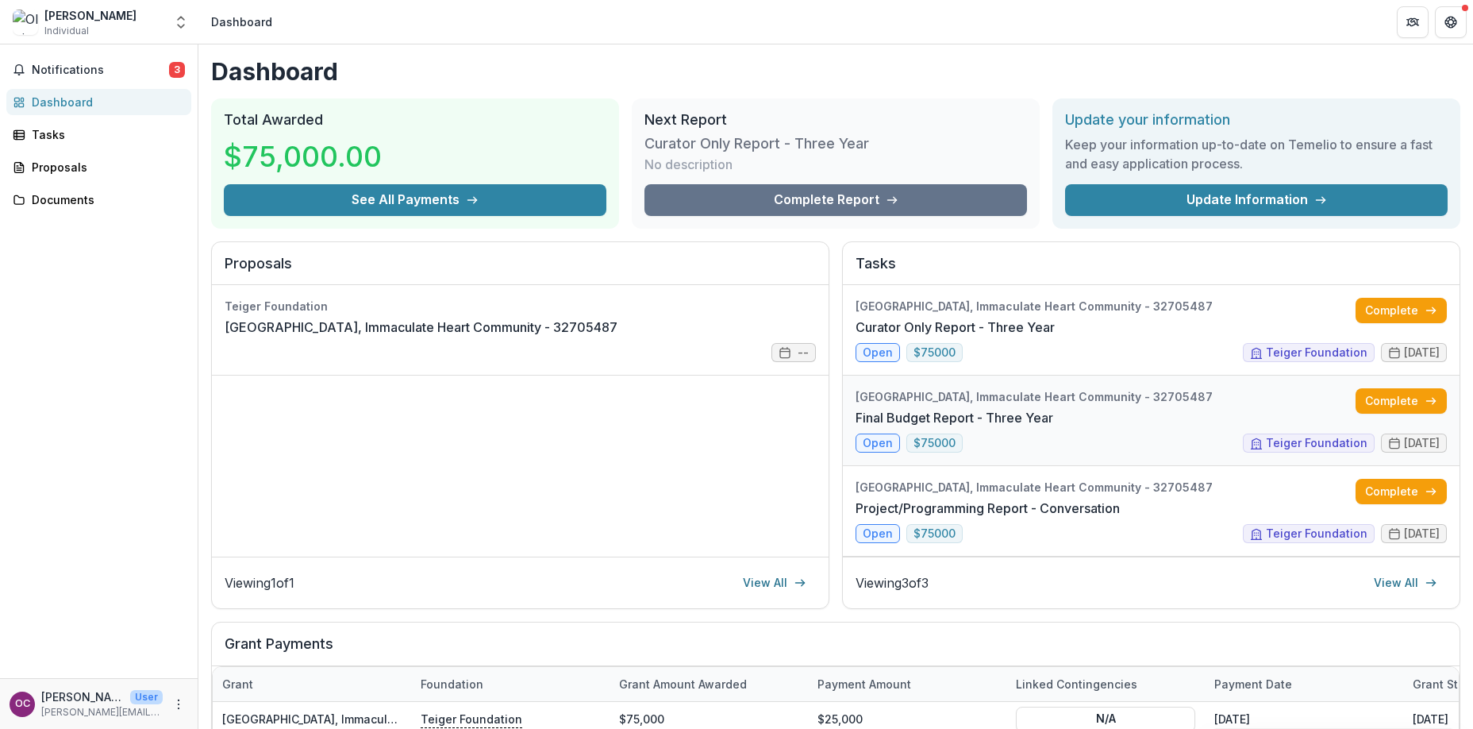
click at [971, 422] on link "Final Budget Report - Three Year" at bounding box center [955, 417] width 198 height 19
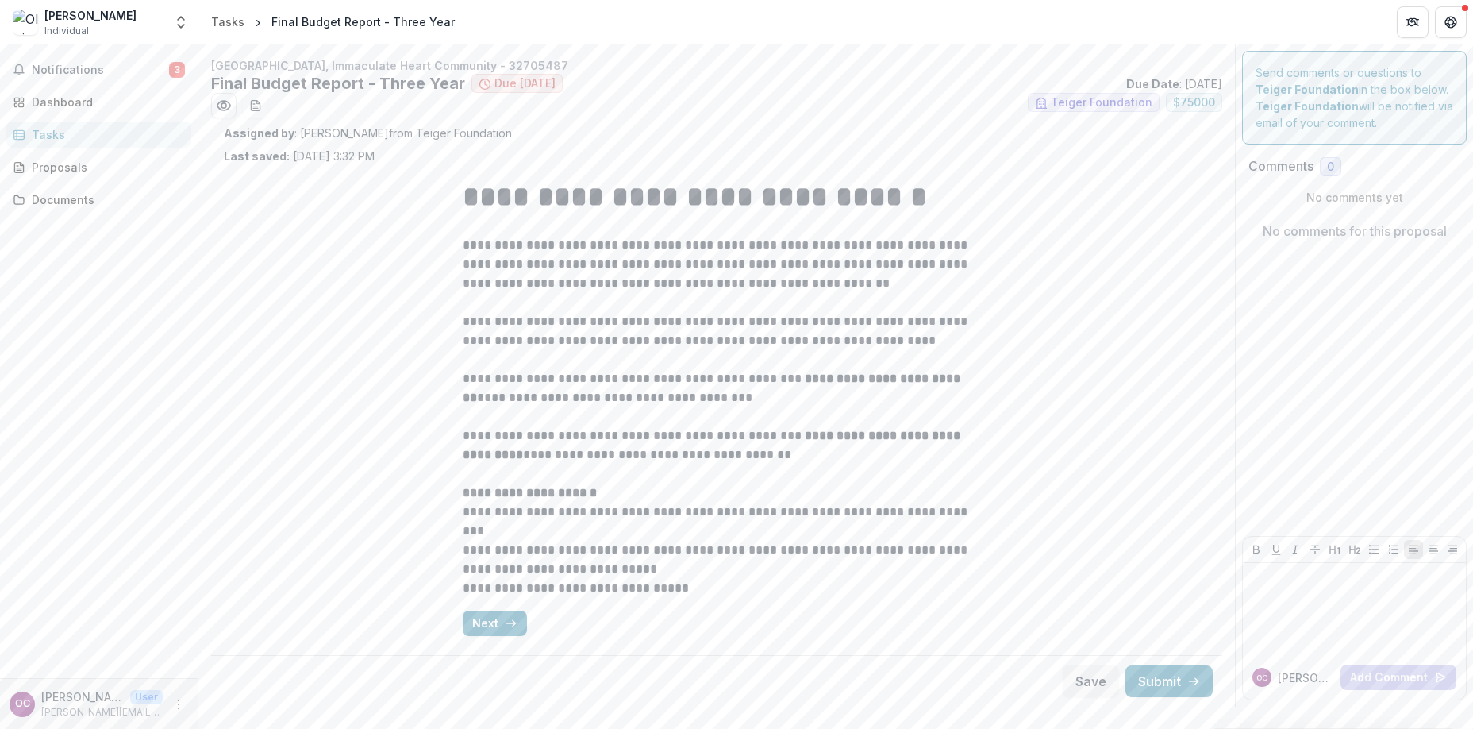
click at [766, 410] on p "**********" at bounding box center [717, 435] width 508 height 57
click at [494, 628] on button "Next" at bounding box center [495, 622] width 64 height 25
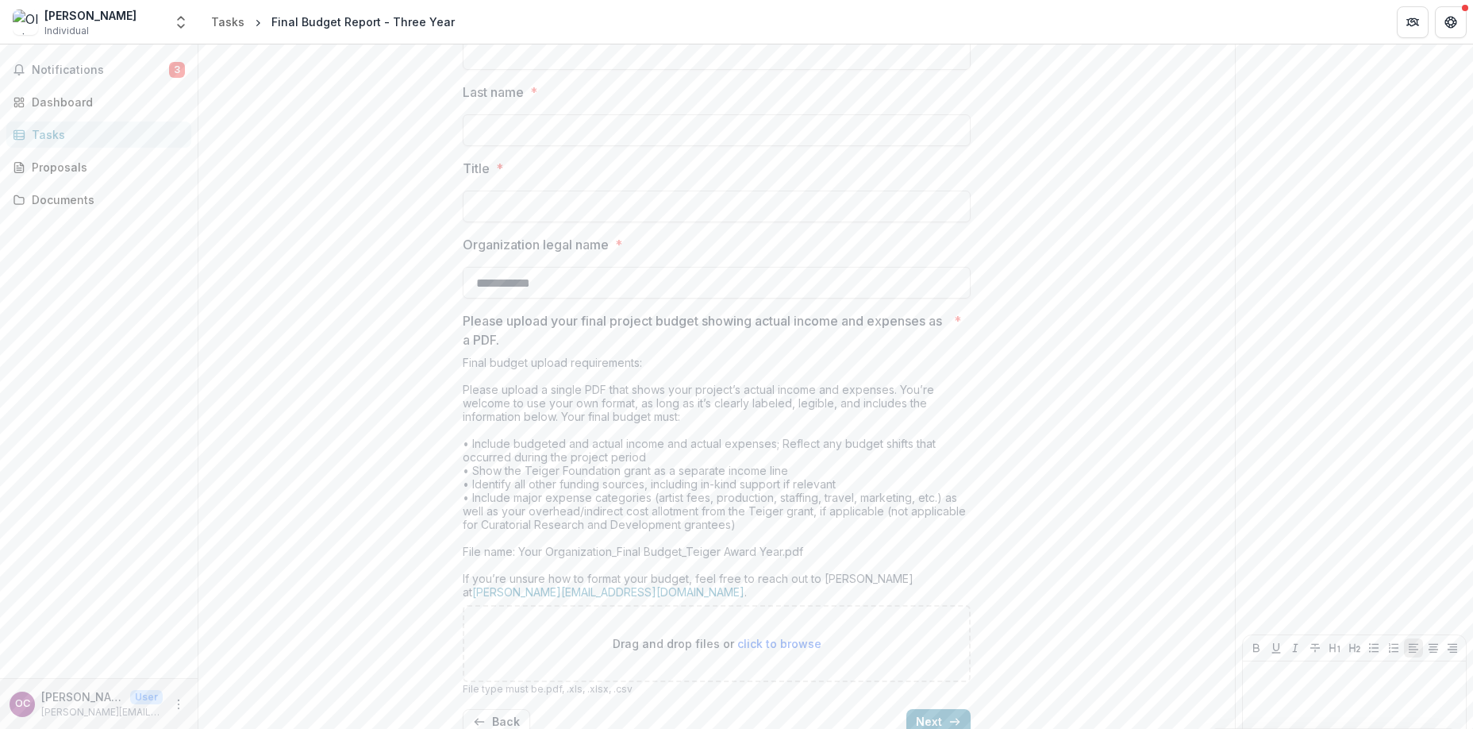
scroll to position [299, 0]
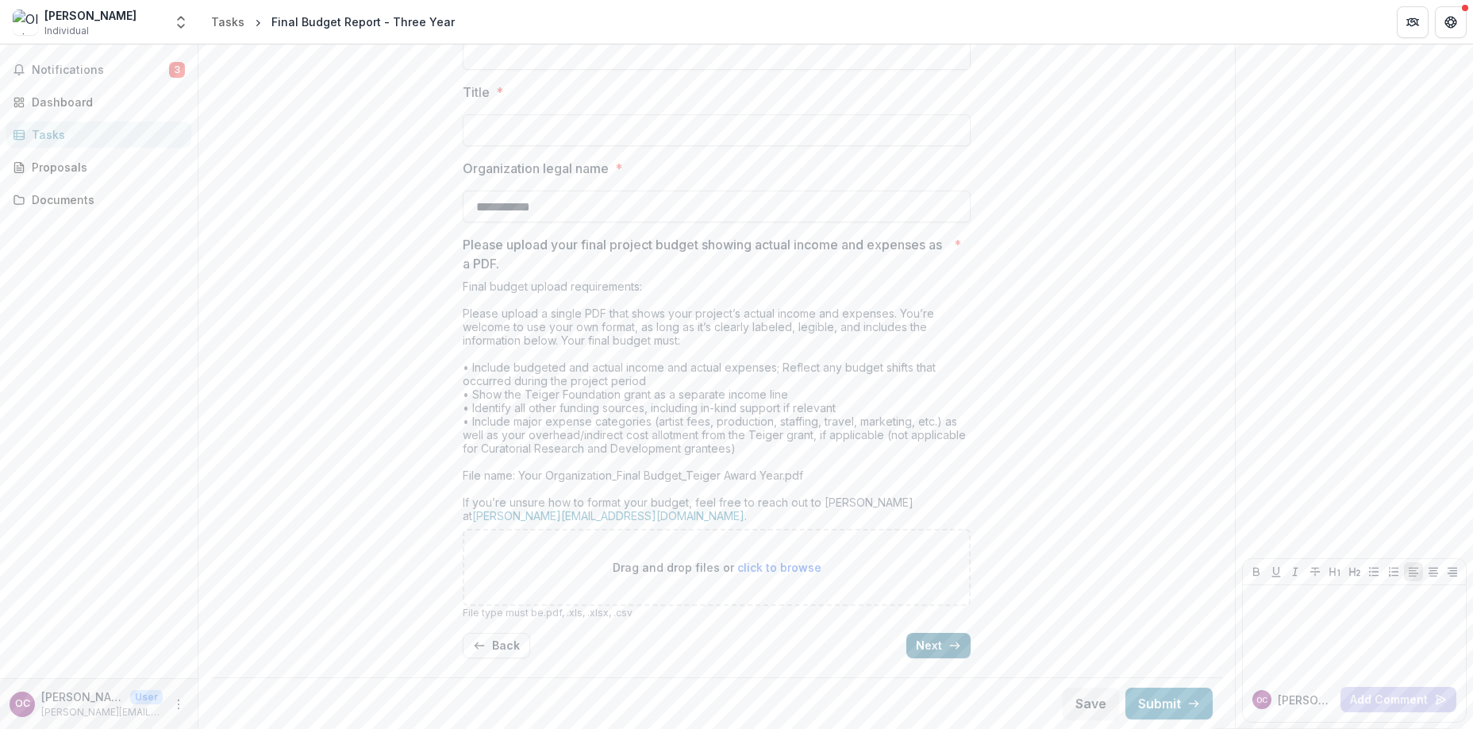
click at [951, 649] on icon "button" at bounding box center [954, 645] width 13 height 13
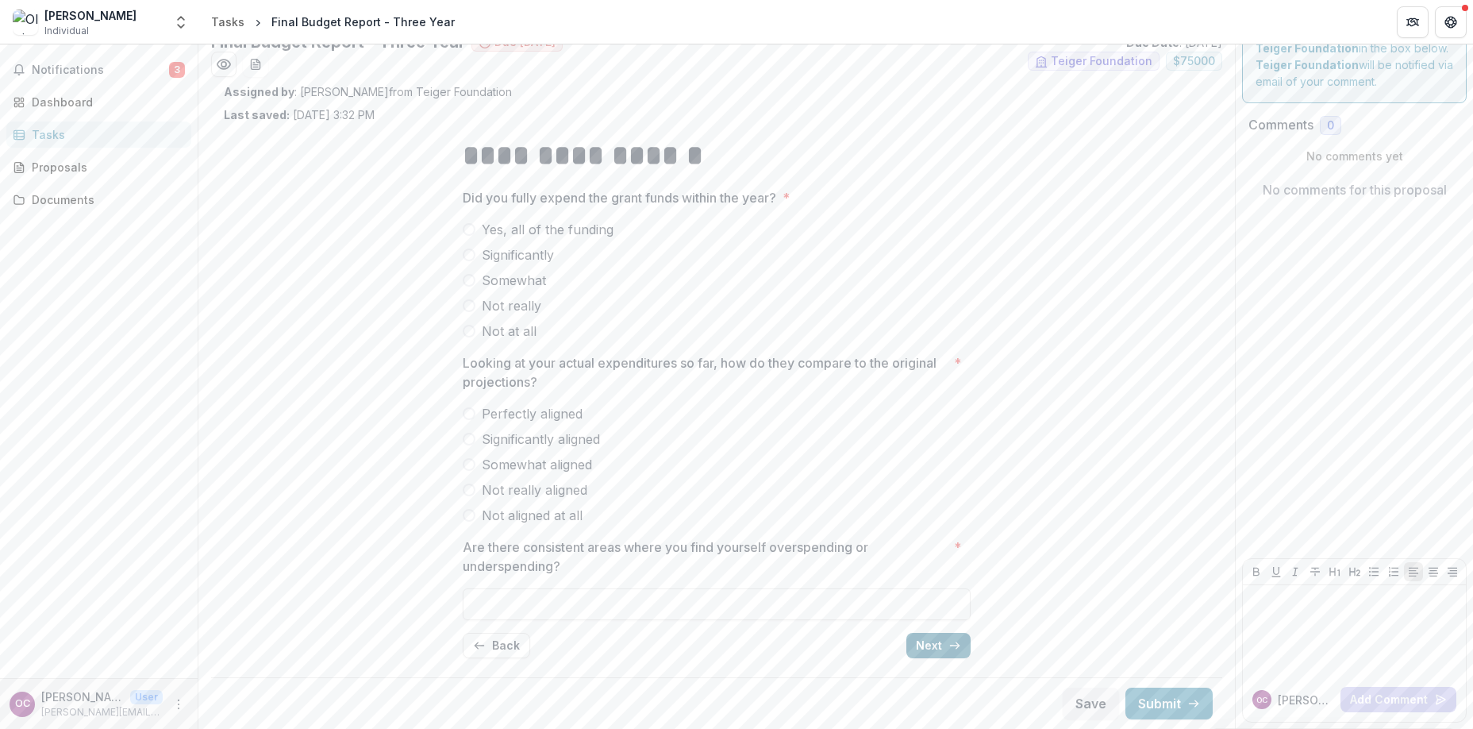
click at [948, 646] on icon "button" at bounding box center [954, 645] width 13 height 13
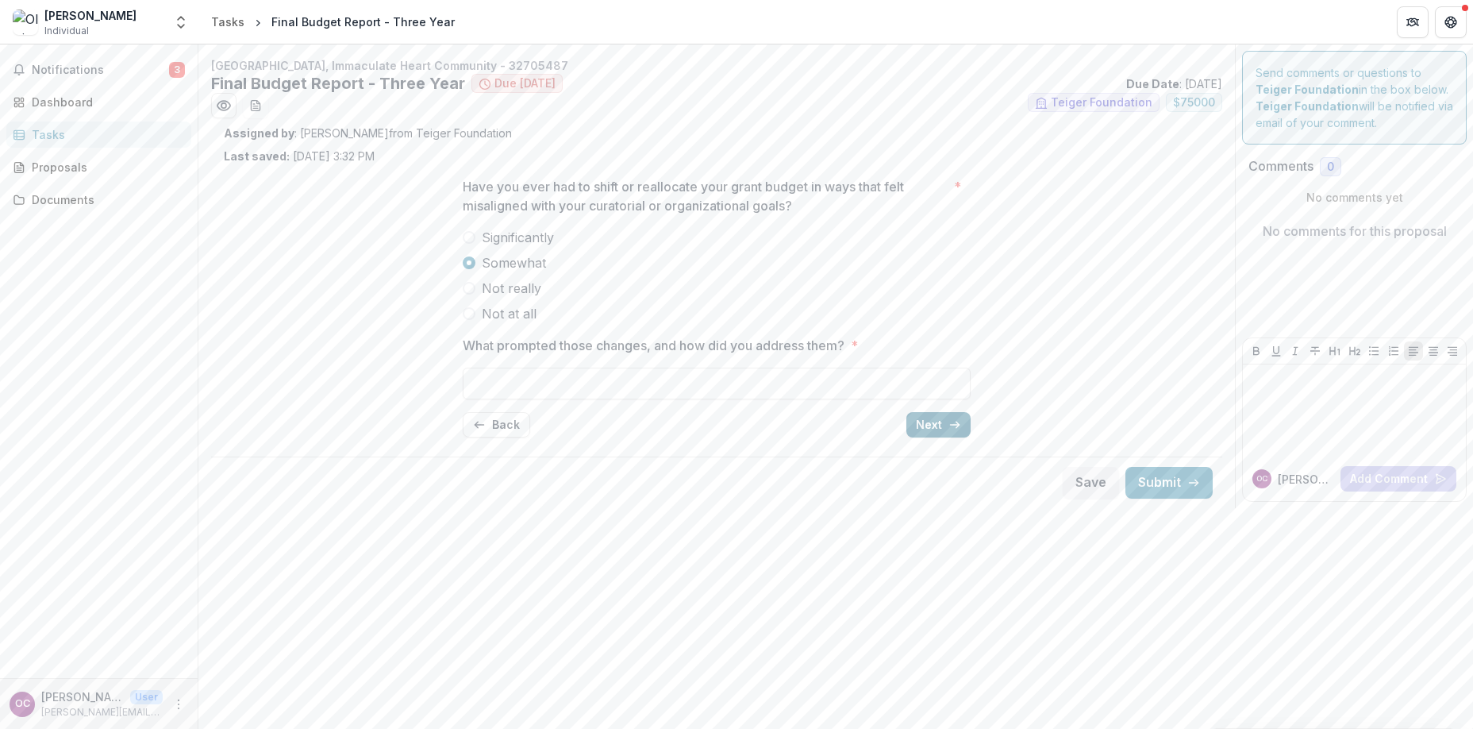
click at [945, 421] on button "Next" at bounding box center [938, 424] width 64 height 25
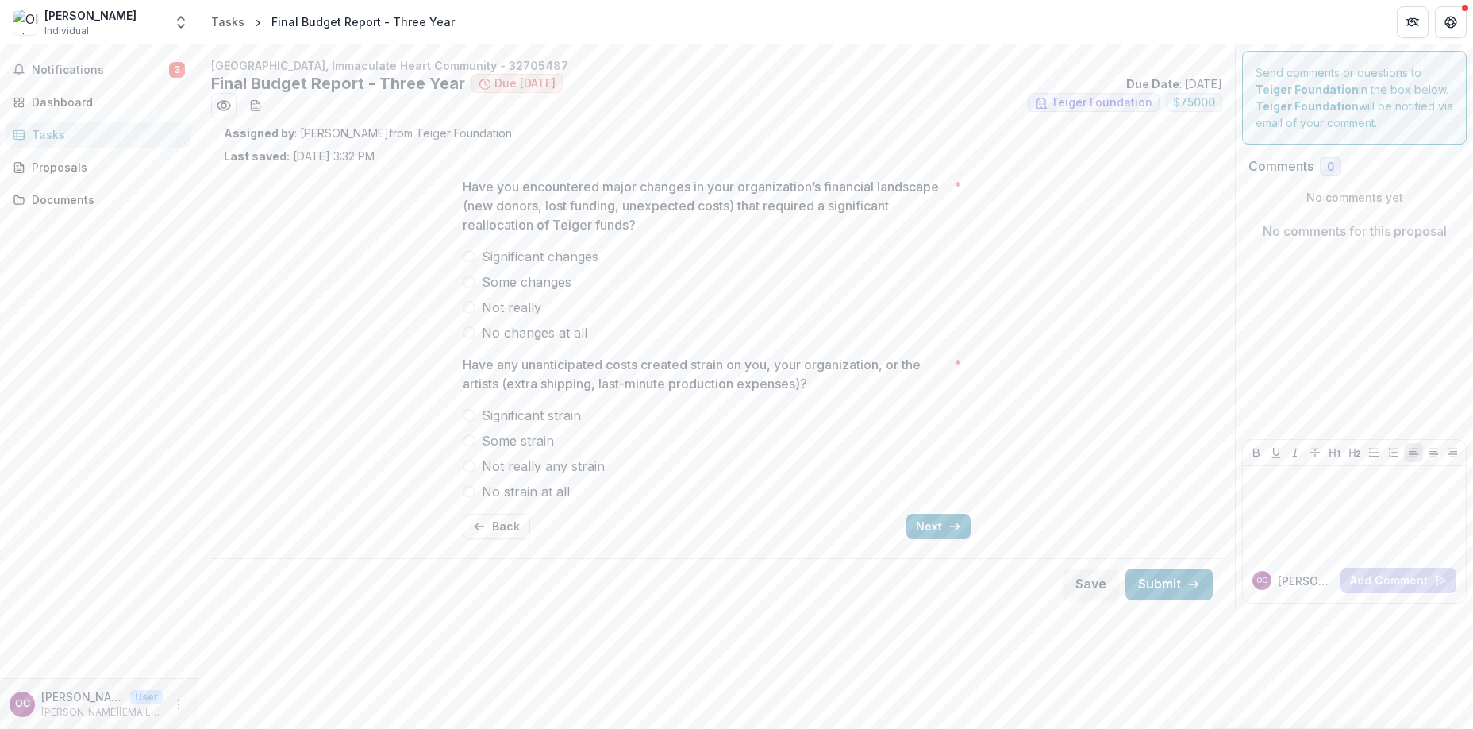
click at [471, 283] on span at bounding box center [469, 281] width 13 height 13
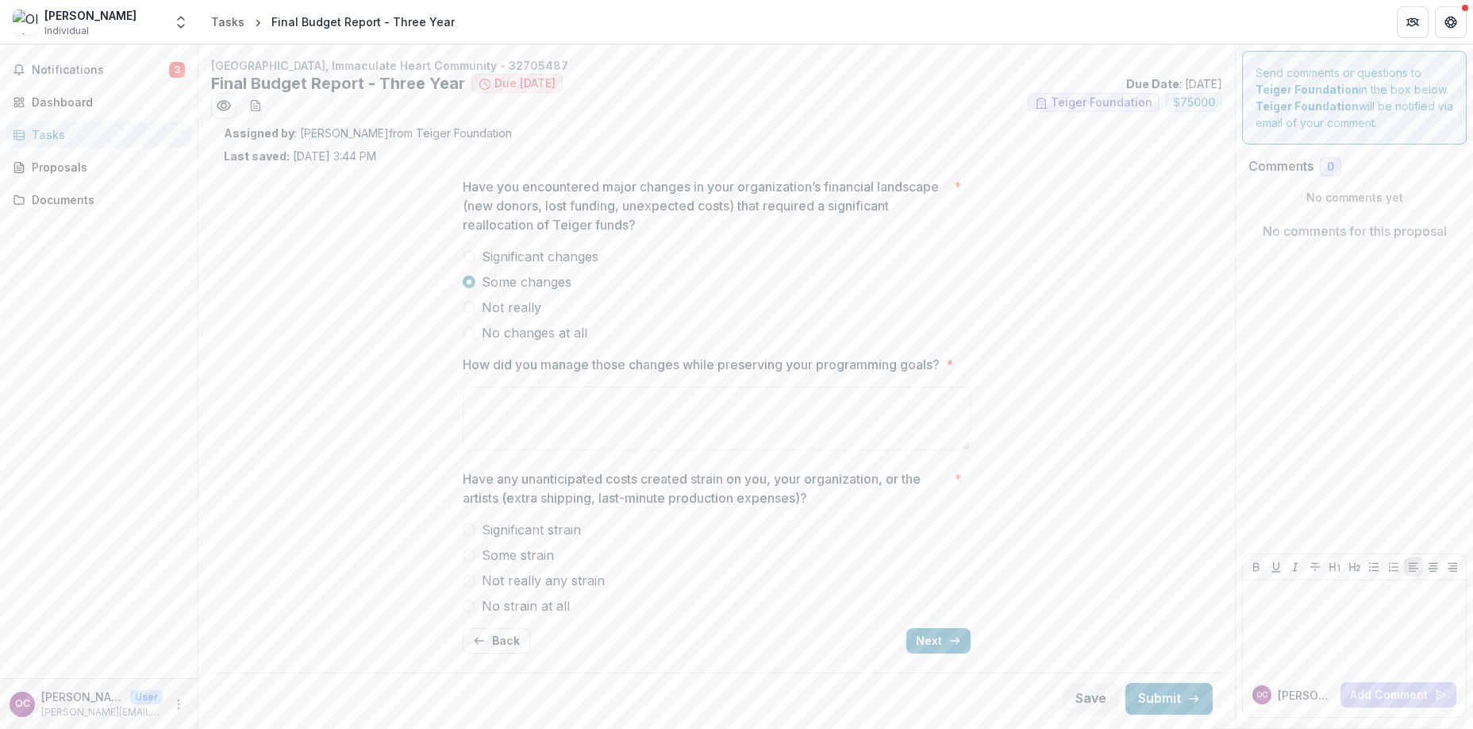
click at [468, 583] on span at bounding box center [469, 580] width 13 height 13
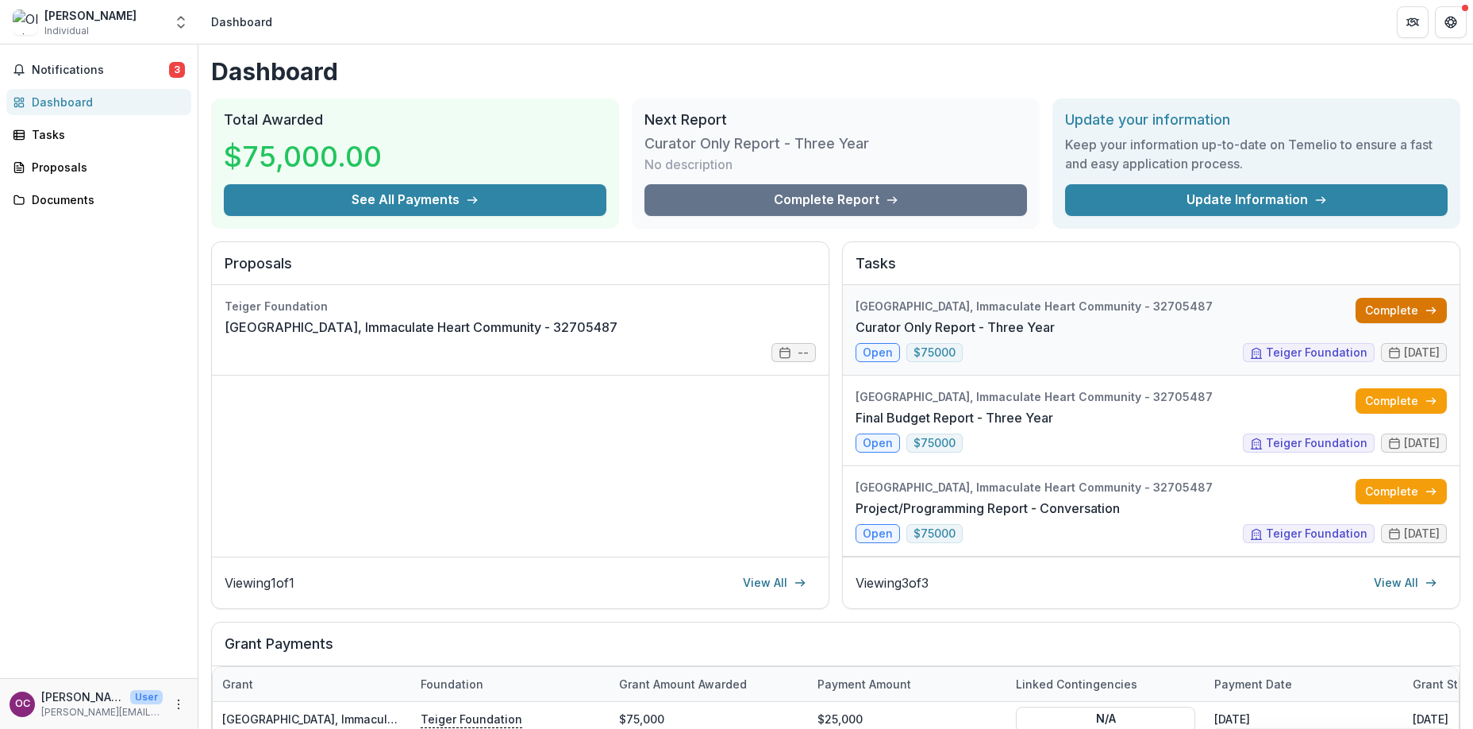
click at [1401, 310] on link "Complete" at bounding box center [1401, 310] width 91 height 25
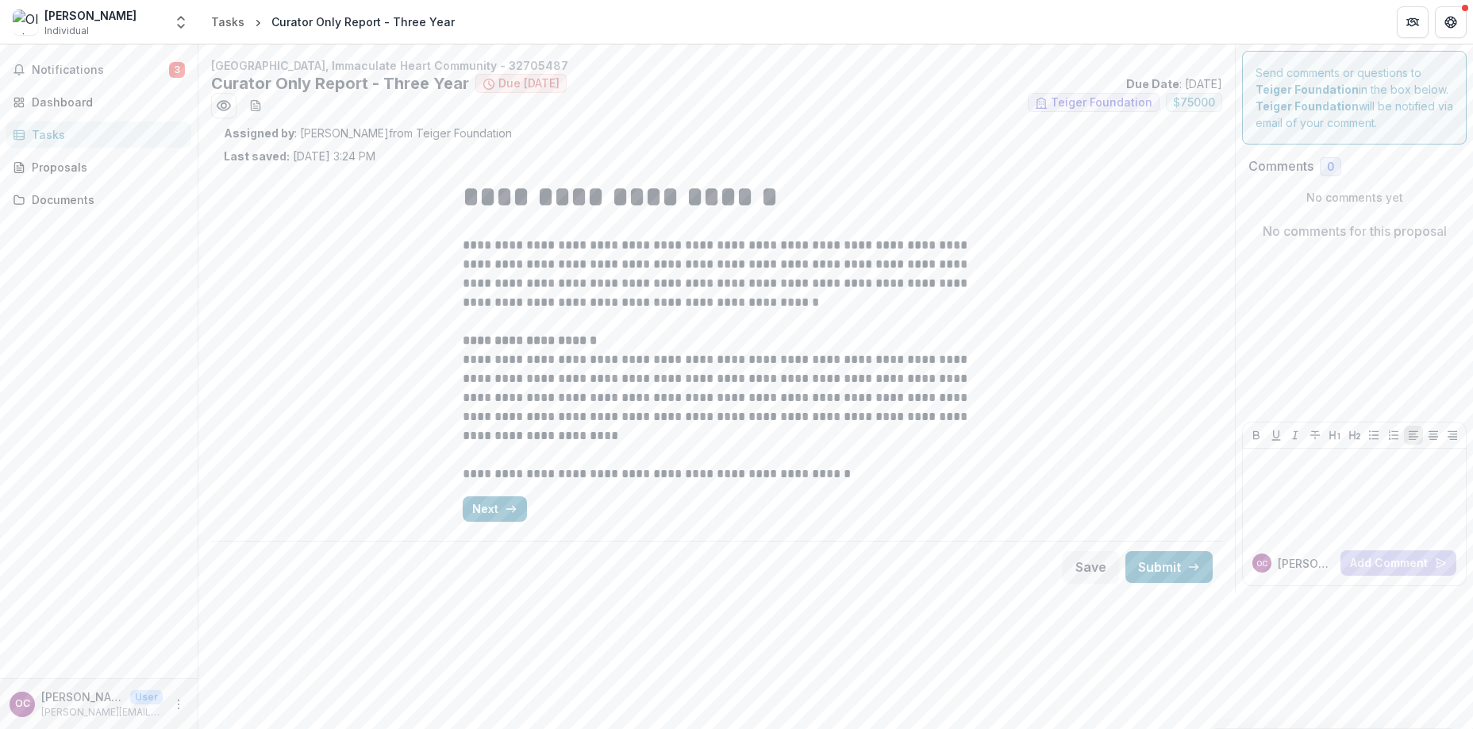
click at [805, 406] on p "**********" at bounding box center [717, 397] width 508 height 95
click at [832, 246] on p "**********" at bounding box center [717, 274] width 508 height 76
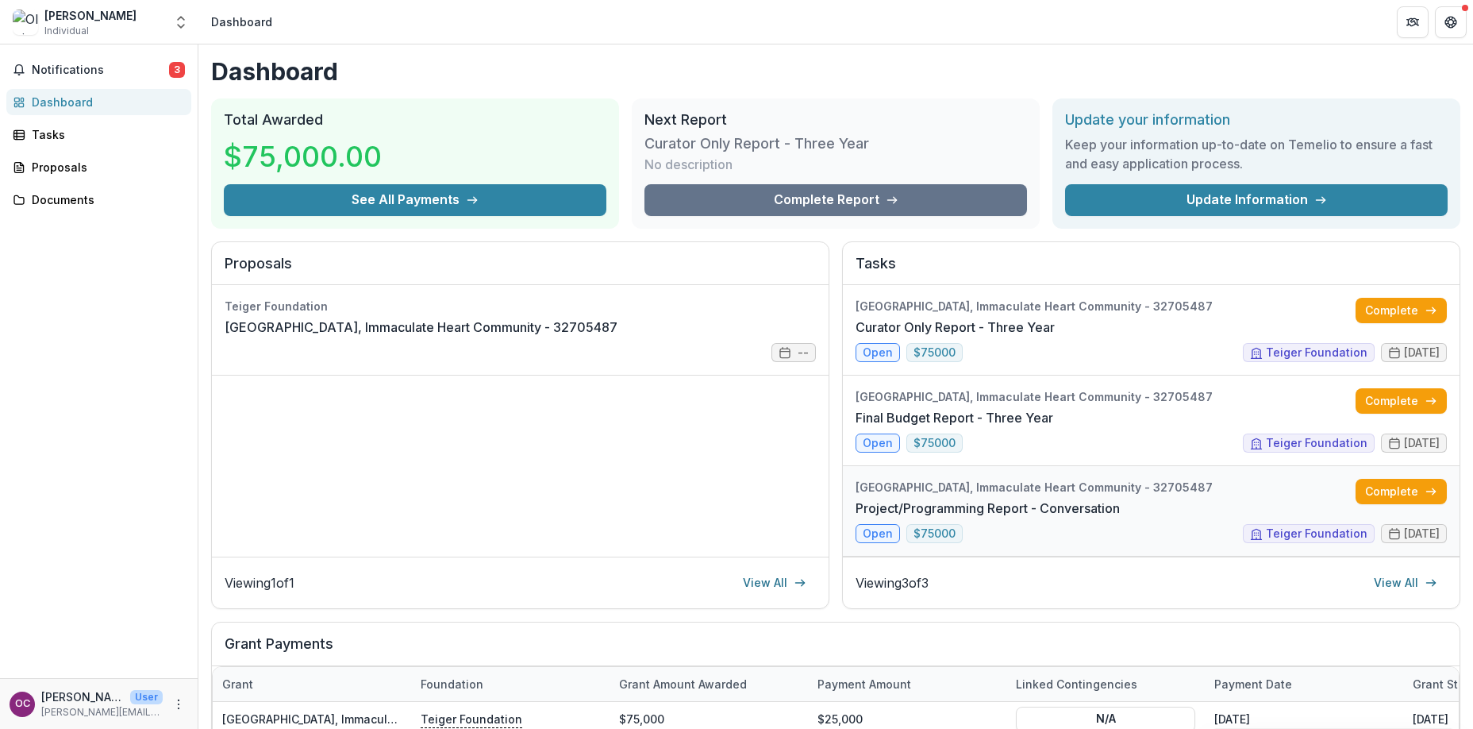
click at [1083, 506] on link "Project/Programming Report - Conversation" at bounding box center [988, 507] width 264 height 19
